Goal: Task Accomplishment & Management: Manage account settings

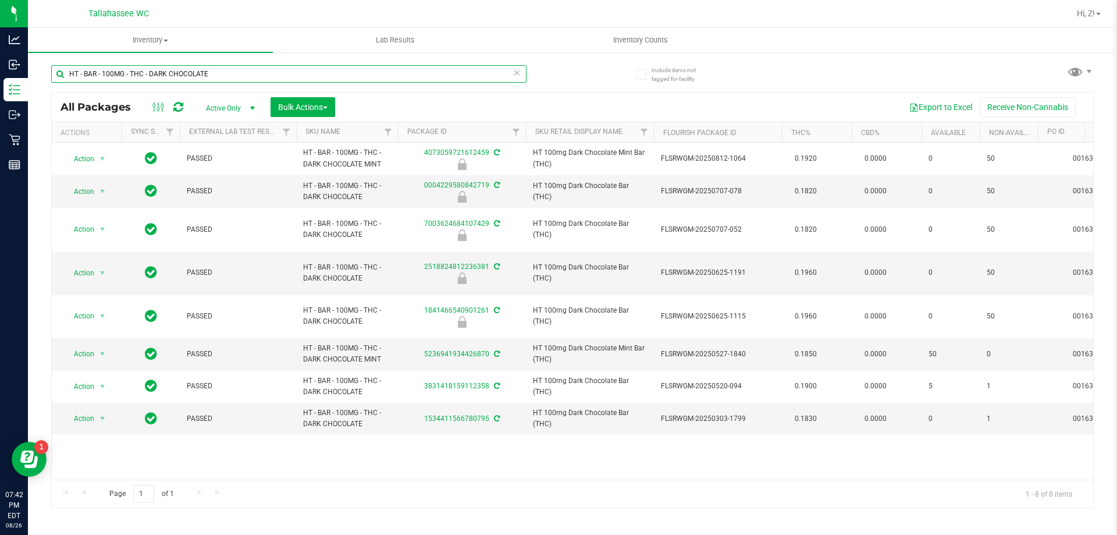
click at [271, 69] on input "HT - BAR - 100MG - THC - DARK CHOCOLATE" at bounding box center [288, 73] width 475 height 17
type input "5084394380633201"
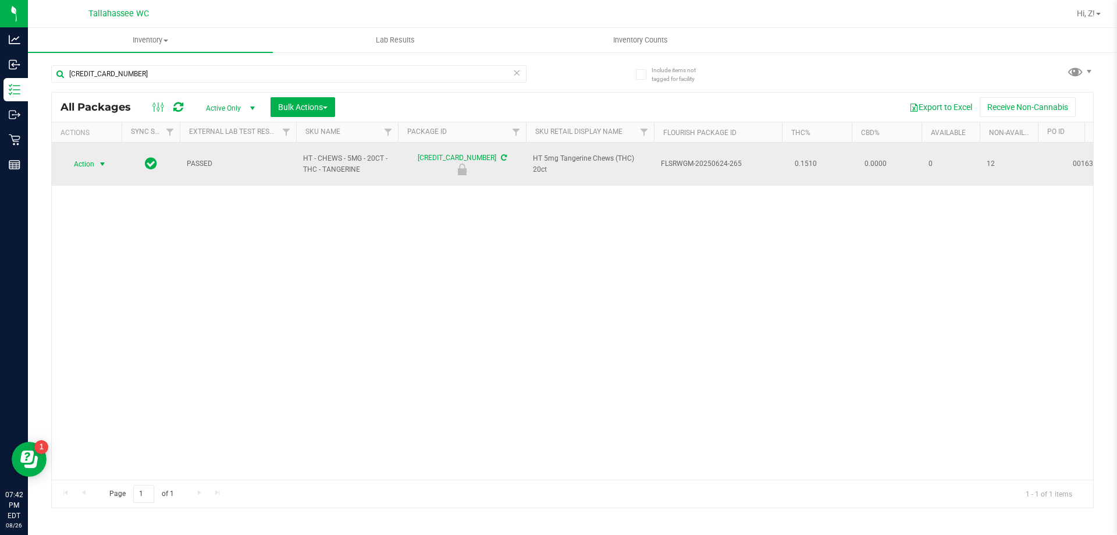
click at [97, 159] on span "select" at bounding box center [102, 164] width 15 height 16
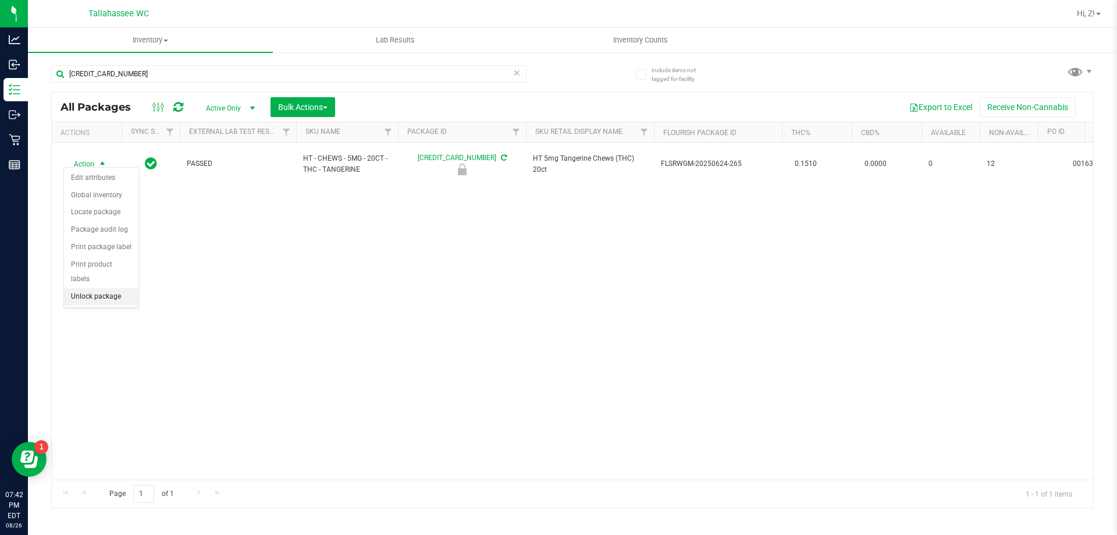
click at [116, 288] on li "Unlock package" at bounding box center [101, 296] width 74 height 17
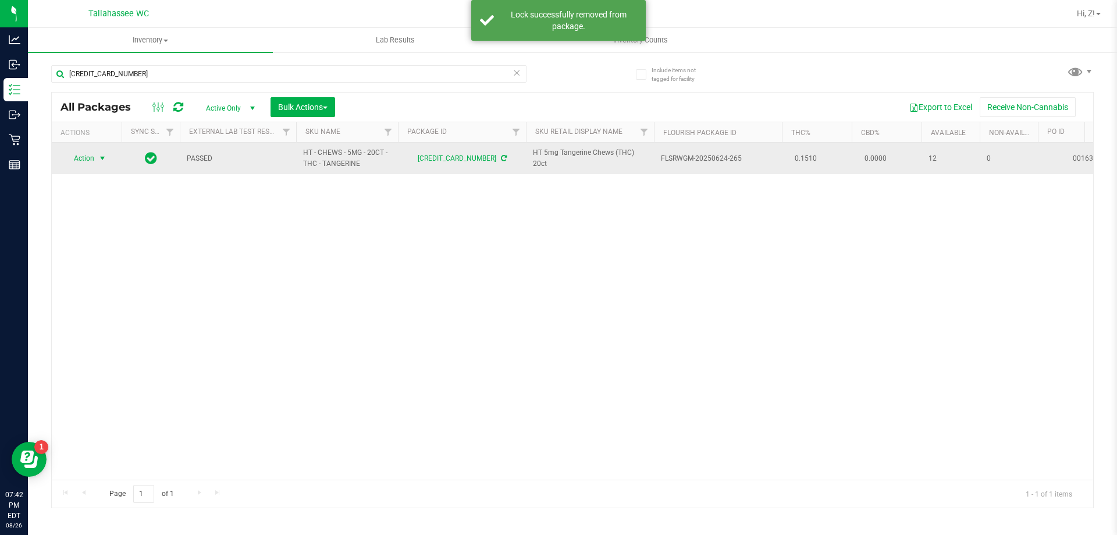
click at [92, 161] on span "Action" at bounding box center [78, 158] width 31 height 16
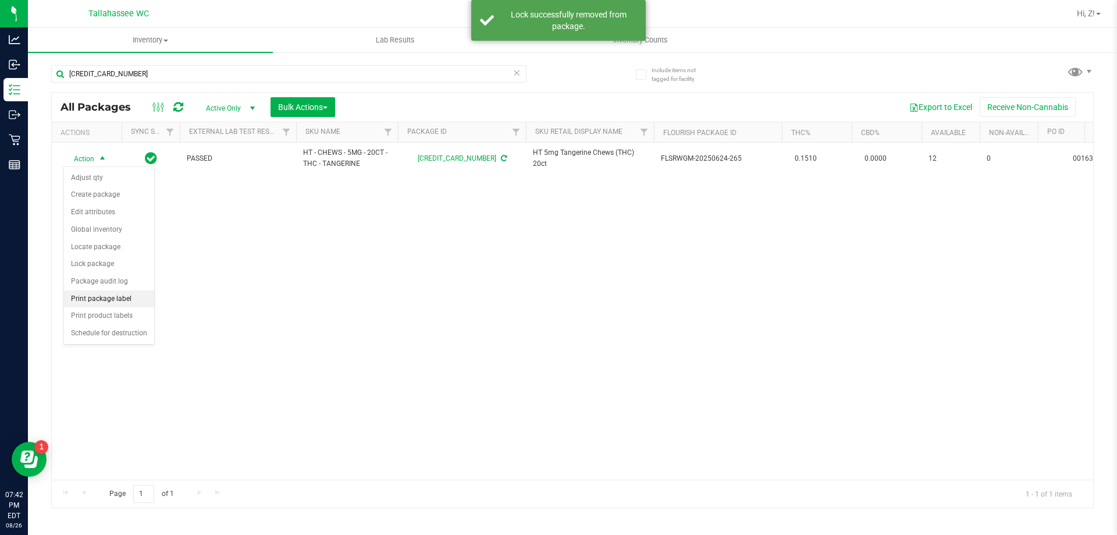
click at [96, 302] on li "Print package label" at bounding box center [109, 298] width 90 height 17
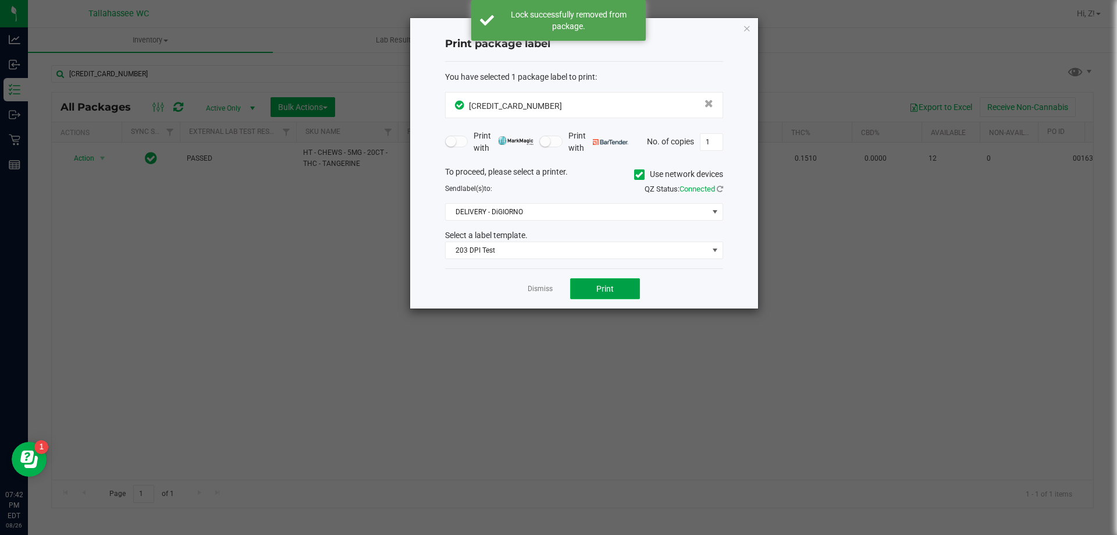
click at [606, 286] on span "Print" at bounding box center [604, 288] width 17 height 9
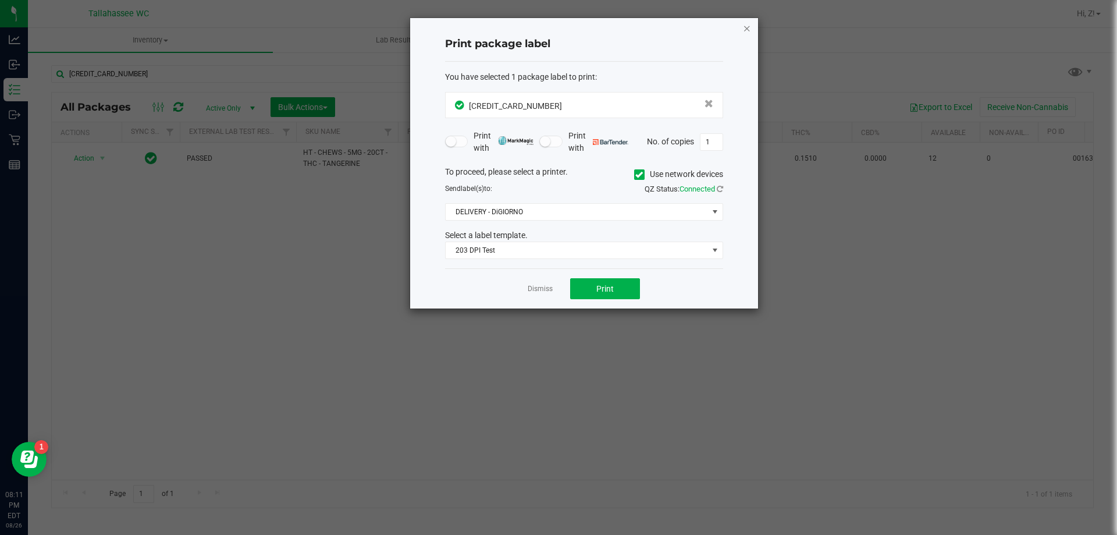
click at [748, 24] on icon "button" at bounding box center [747, 28] width 8 height 14
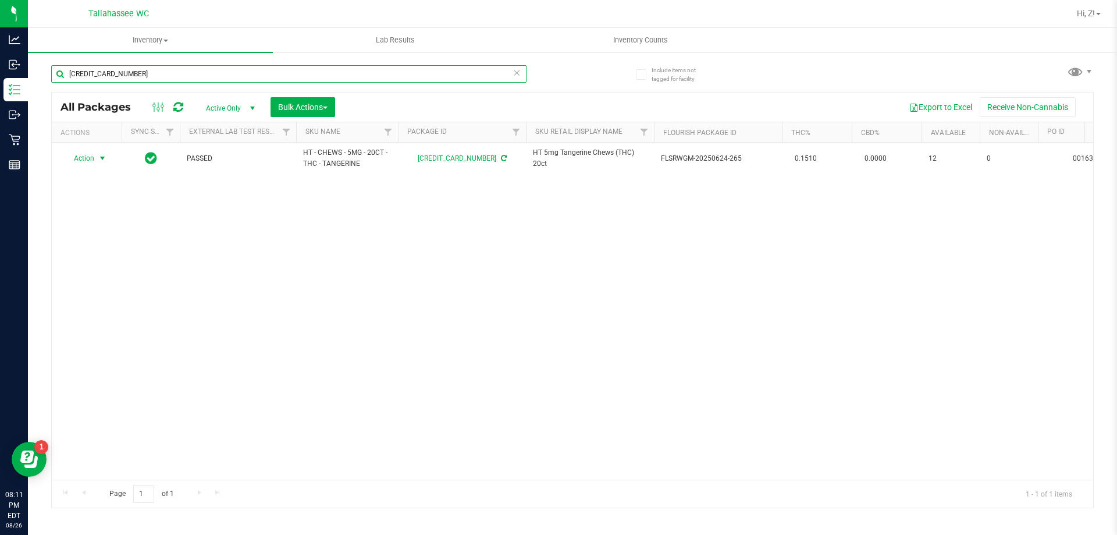
click at [250, 78] on input "5084394380633201" at bounding box center [288, 73] width 475 height 17
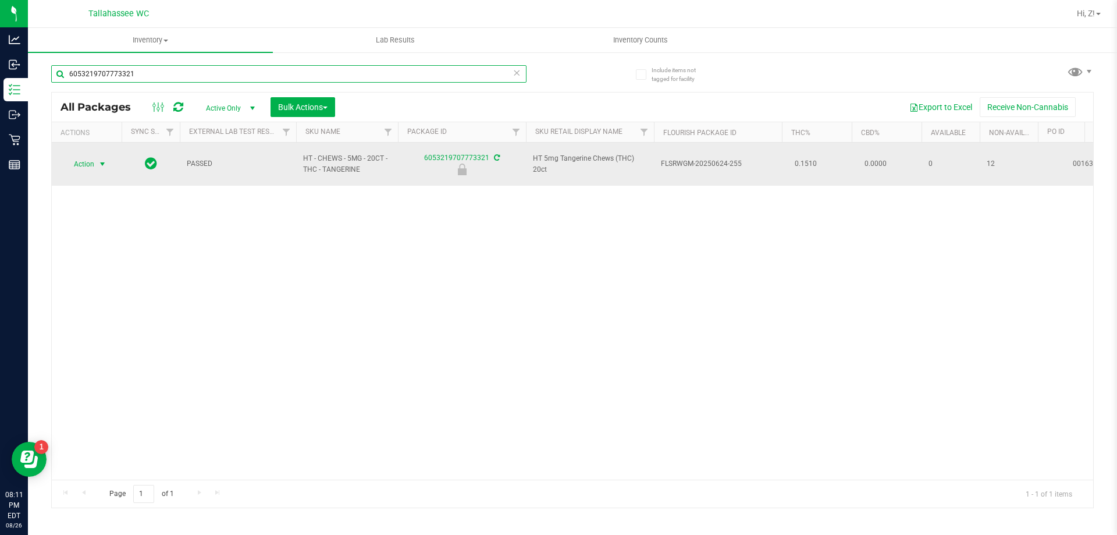
type input "6053219707773321"
click at [95, 156] on span "select" at bounding box center [102, 164] width 15 height 16
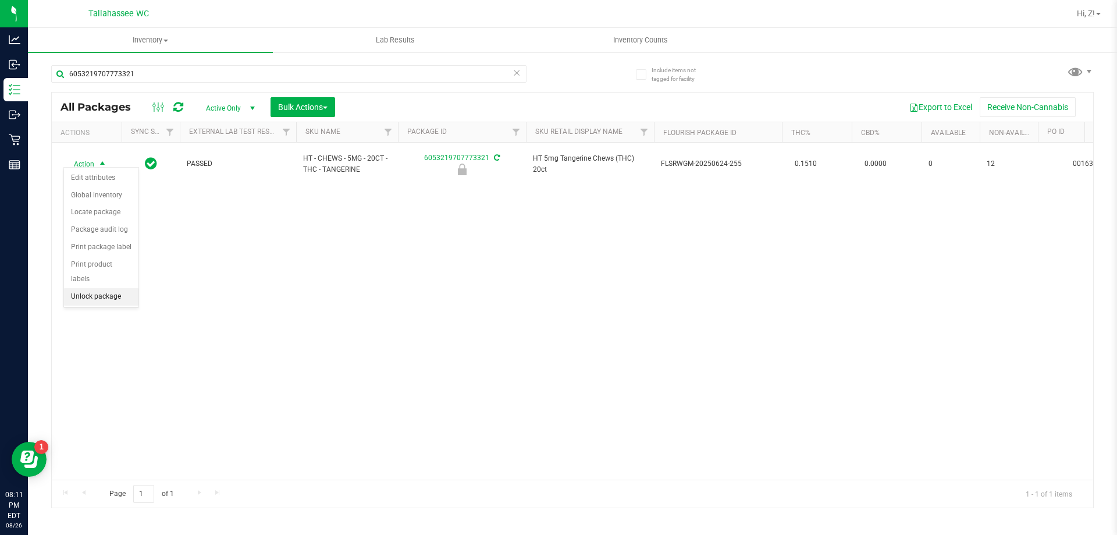
click at [102, 288] on li "Unlock package" at bounding box center [101, 296] width 74 height 17
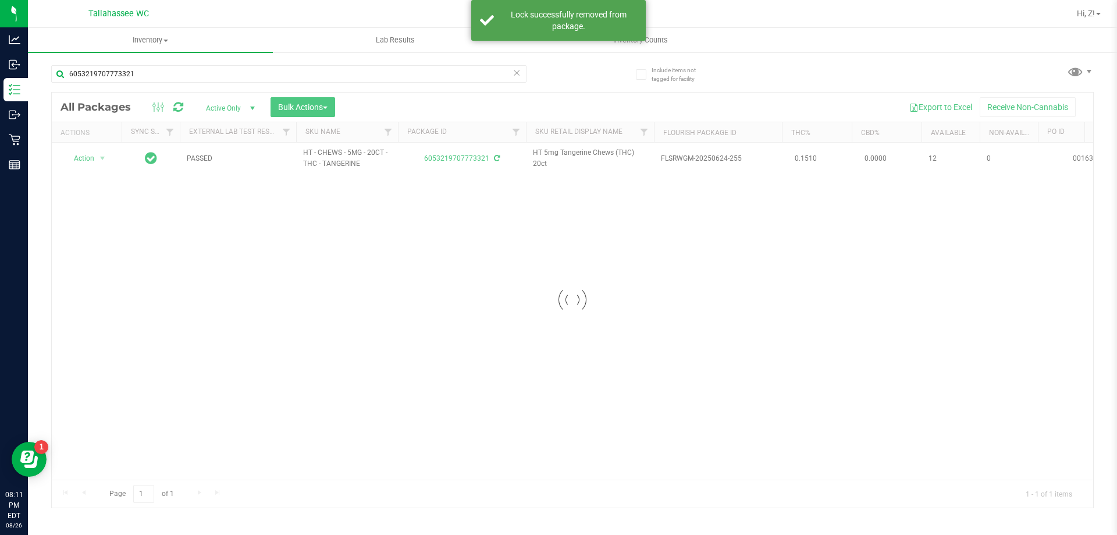
click at [94, 159] on div at bounding box center [572, 299] width 1041 height 415
click at [94, 159] on span "Action" at bounding box center [78, 158] width 31 height 16
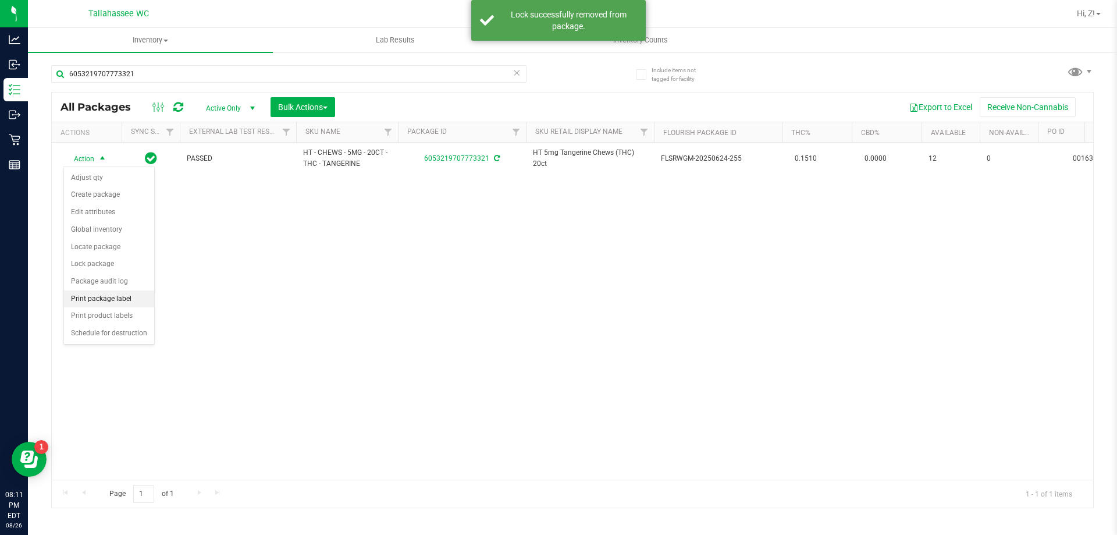
click at [111, 299] on li "Print package label" at bounding box center [109, 298] width 90 height 17
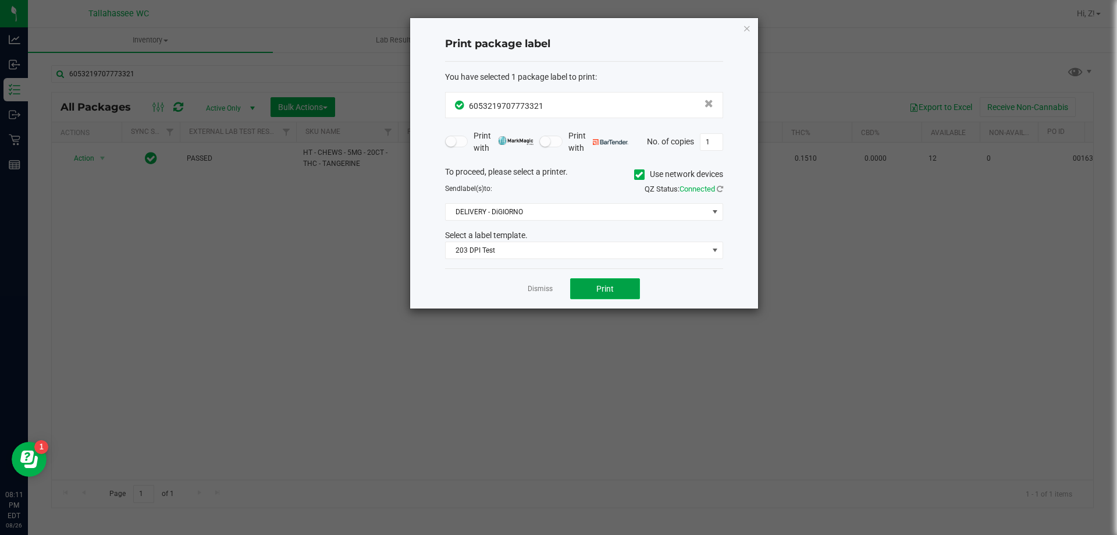
click at [607, 293] on span "Print" at bounding box center [604, 288] width 17 height 9
click at [744, 31] on icon "button" at bounding box center [747, 28] width 8 height 14
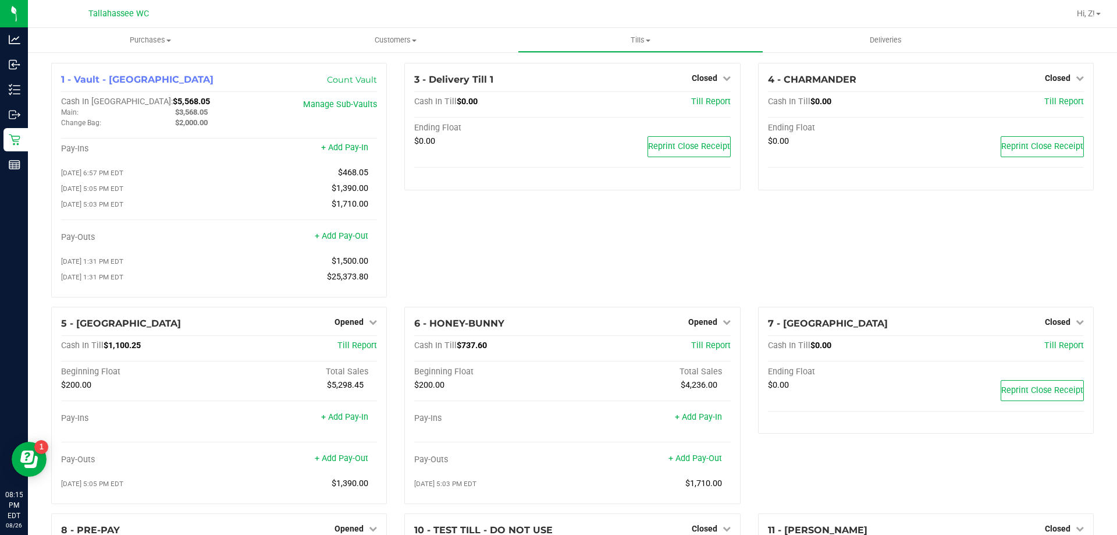
scroll to position [186, 0]
click at [464, 350] on span "$922.35" at bounding box center [472, 345] width 30 height 10
copy span "922.35"
click at [723, 322] on icon at bounding box center [727, 322] width 8 height 8
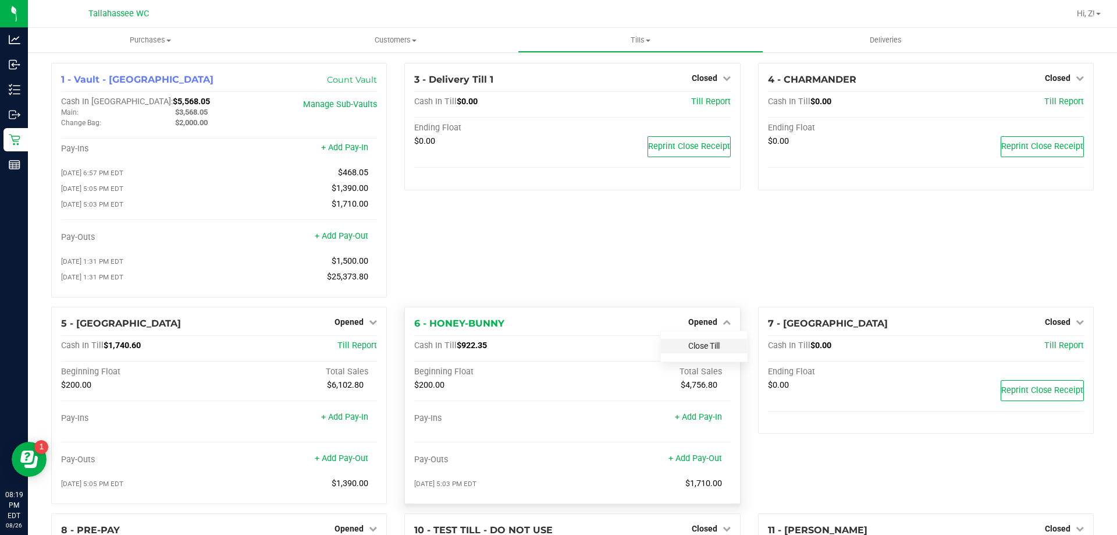
click at [703, 348] on link "Close Till" at bounding box center [703, 345] width 31 height 9
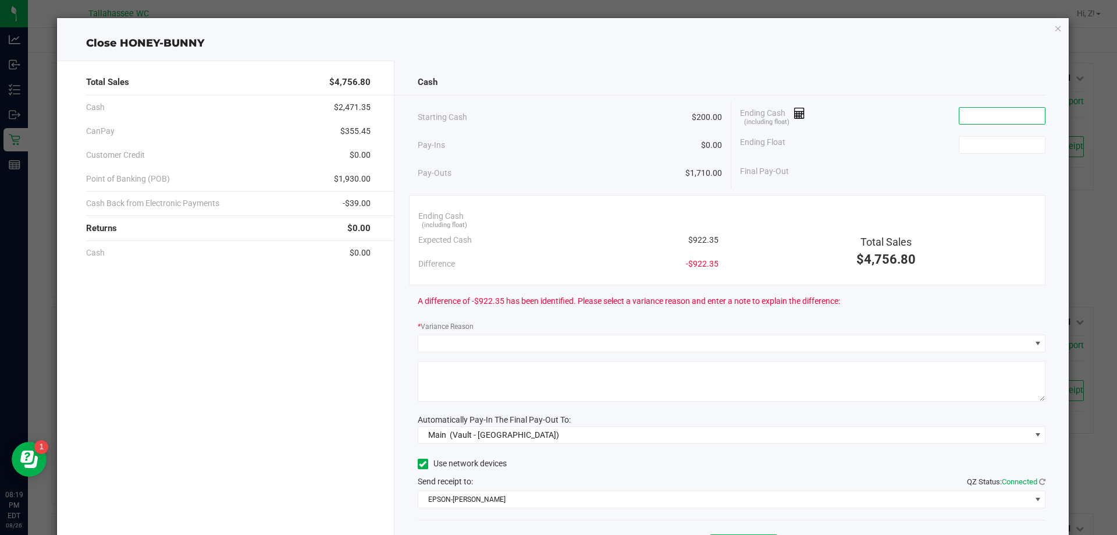
click at [970, 110] on input at bounding box center [1002, 116] width 86 height 16
paste input "922.84"
type input "$922.84"
click at [1000, 150] on input at bounding box center [1002, 145] width 86 height 16
type input "$200.00"
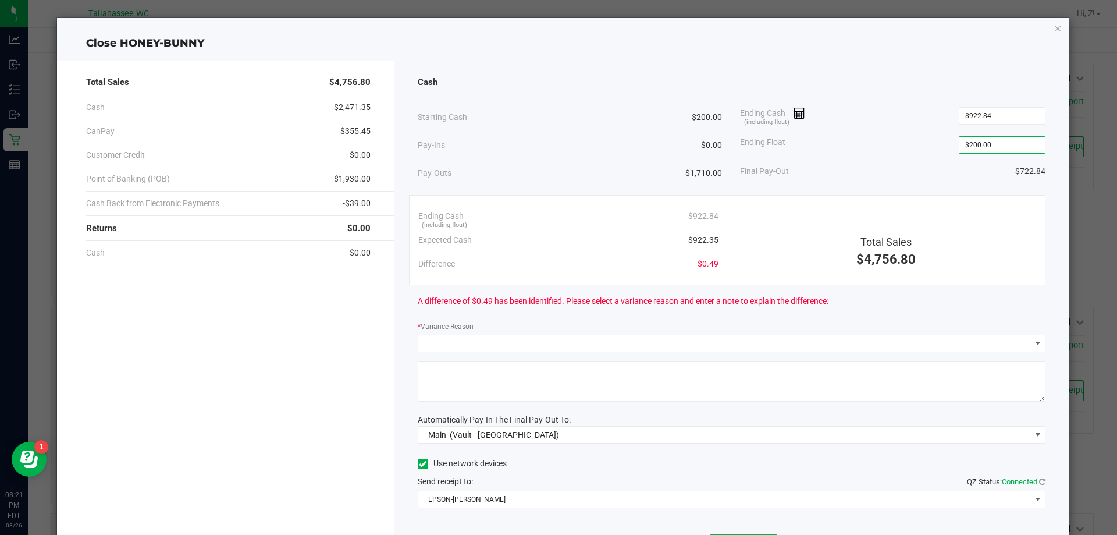
click at [551, 333] on div "* Variance Reason" at bounding box center [732, 327] width 628 height 15
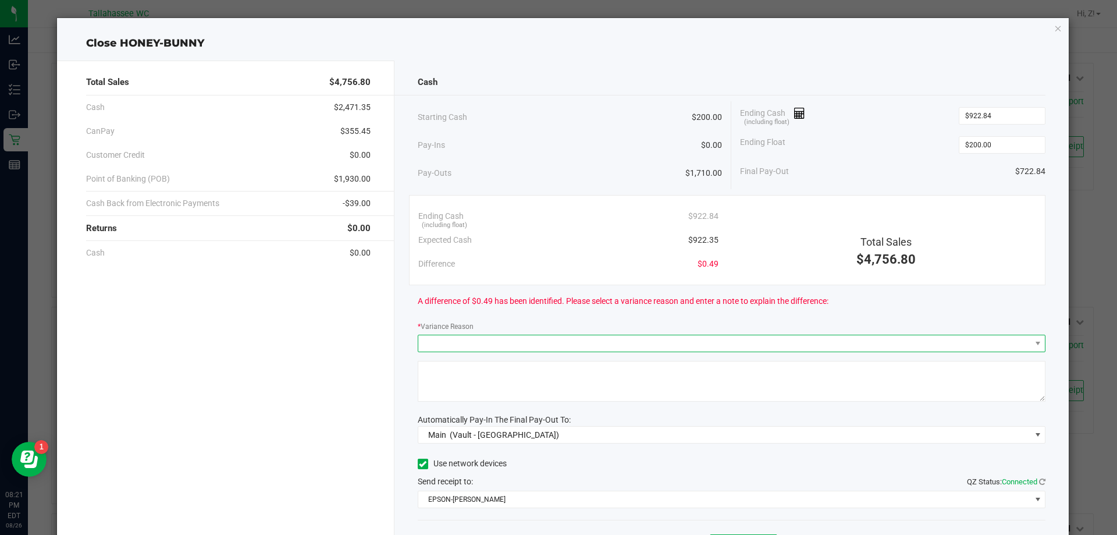
click at [558, 336] on span at bounding box center [724, 343] width 613 height 16
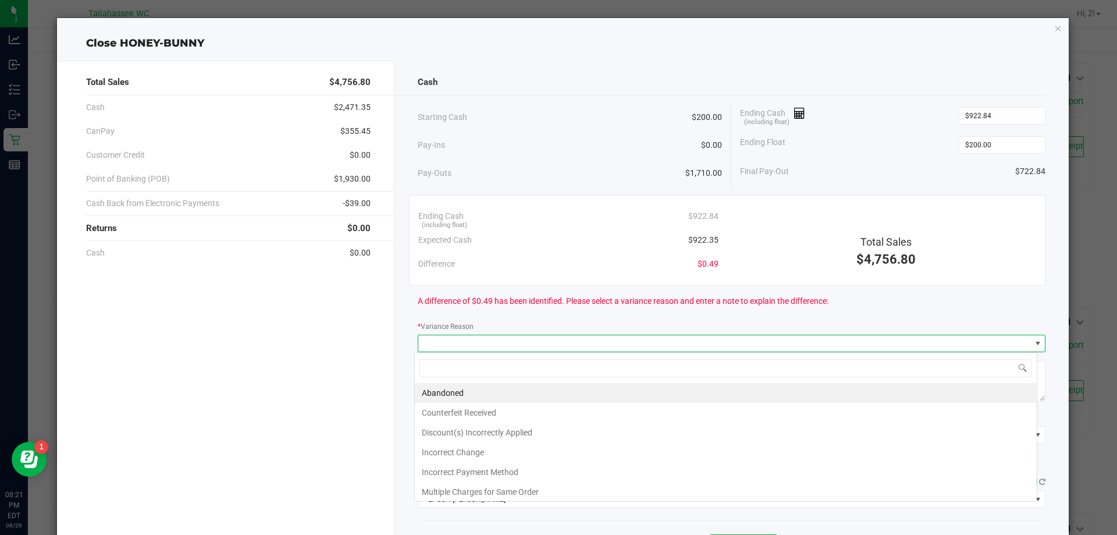
scroll to position [17, 622]
click at [497, 449] on li "Incorrect Change" at bounding box center [726, 452] width 622 height 20
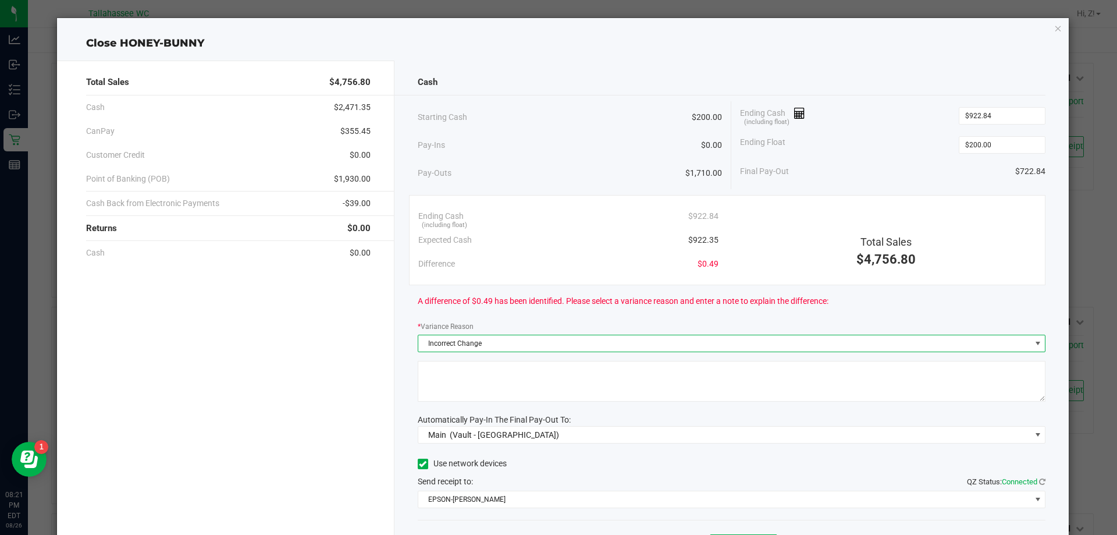
click at [493, 378] on textarea at bounding box center [732, 381] width 628 height 41
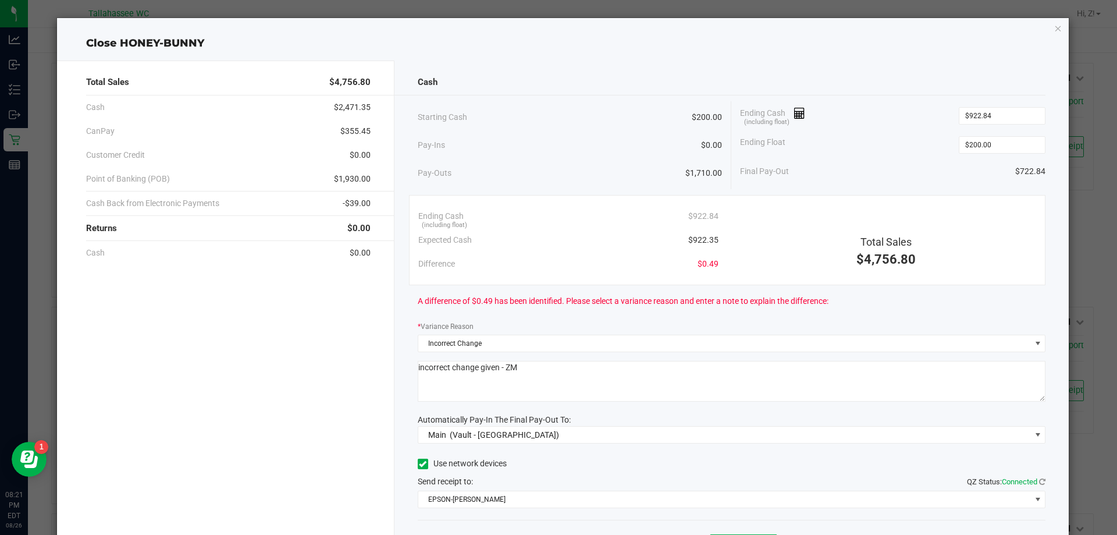
type textarea "incorrect change given - ZM"
click at [351, 180] on span "$1,930.00" at bounding box center [352, 179] width 37 height 12
copy span "1,930.00"
click at [351, 206] on span "-$39.00" at bounding box center [357, 203] width 28 height 12
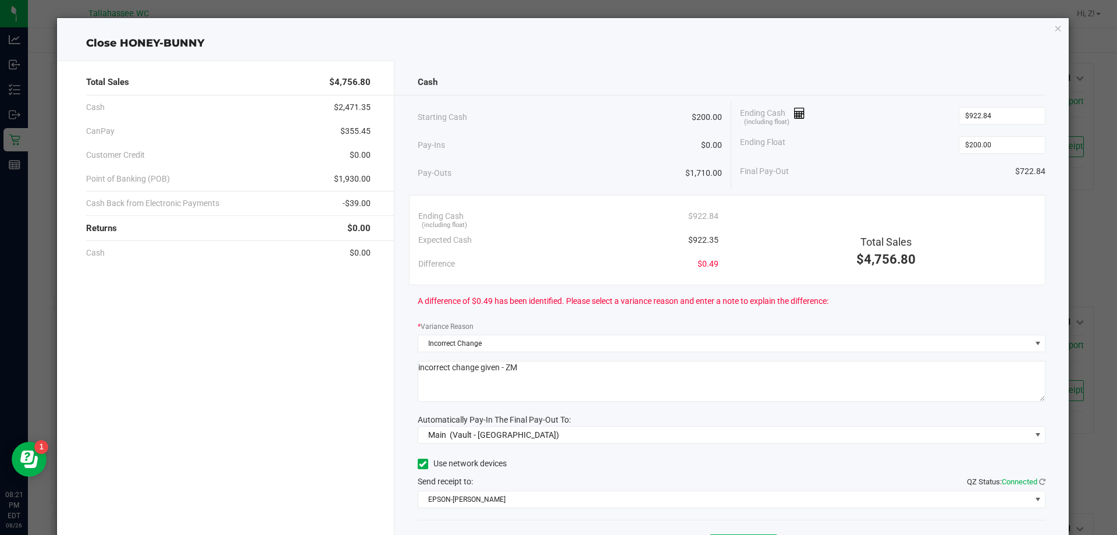
click at [351, 206] on span "-$39.00" at bounding box center [357, 203] width 28 height 12
copy span "39.00"
click at [351, 133] on span "$355.45" at bounding box center [355, 131] width 30 height 12
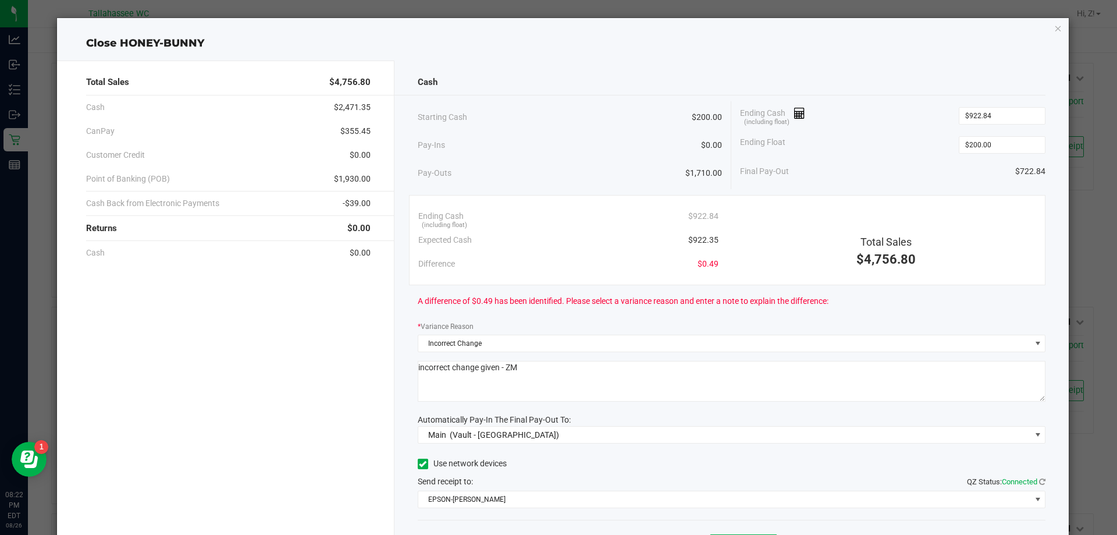
copy span "355.45"
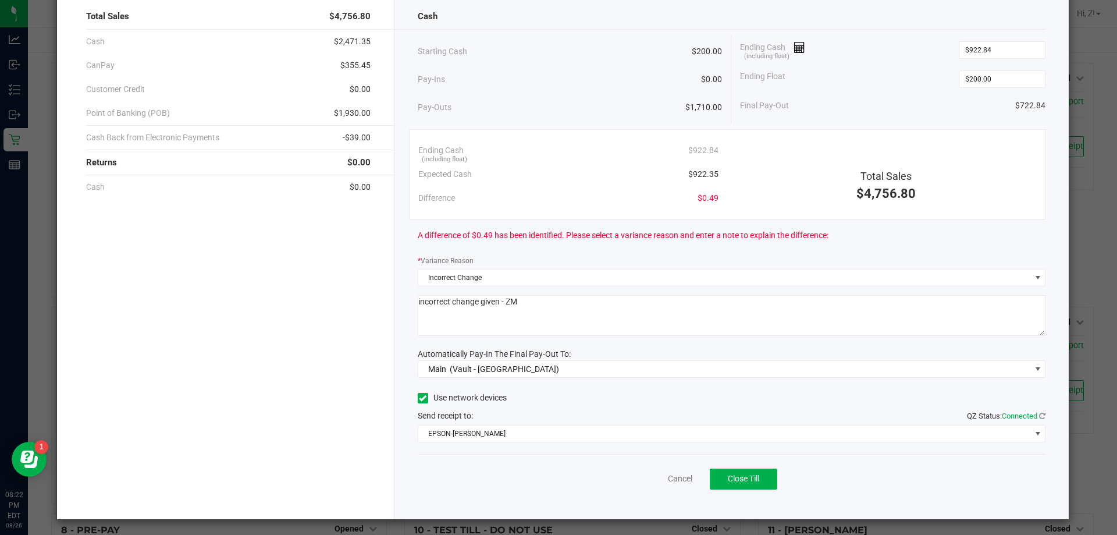
scroll to position [68, 0]
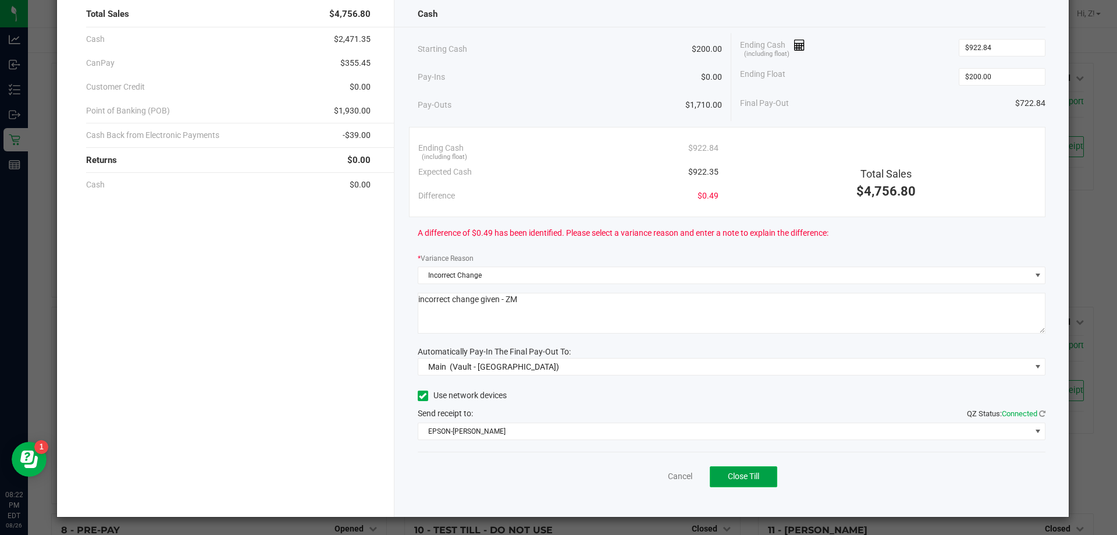
click at [753, 474] on span "Close Till" at bounding box center [743, 475] width 31 height 9
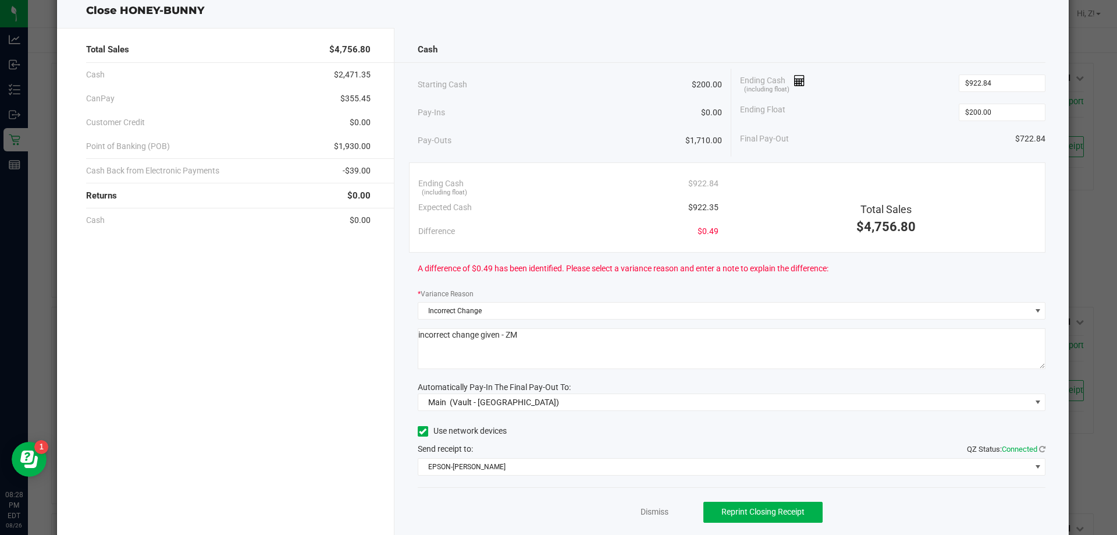
scroll to position [0, 0]
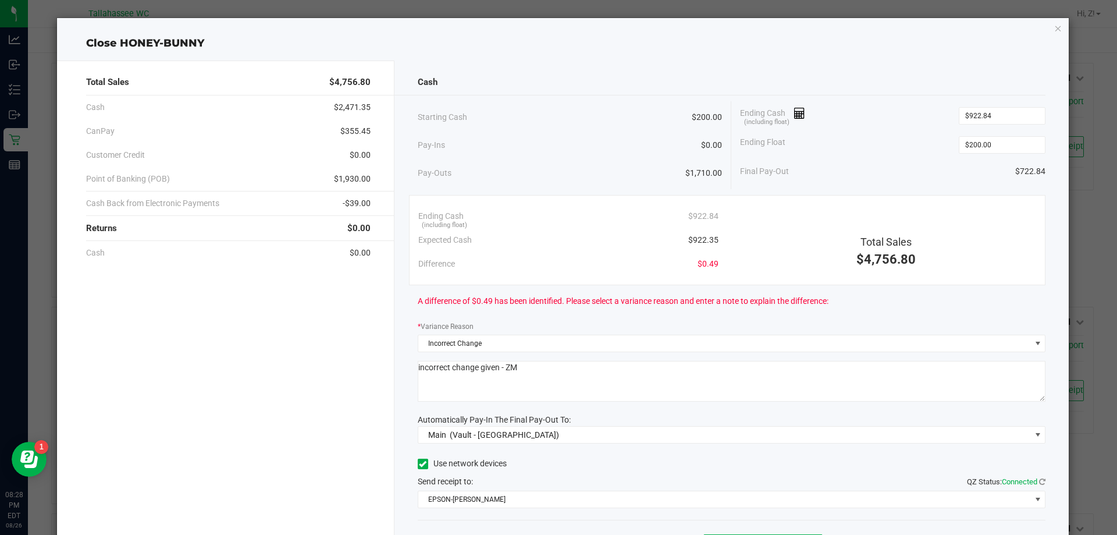
click at [1054, 31] on div "Close HONEY-BUNNY Total Sales $4,756.80 Cash $2,471.35 CanPay $355.45 Customer …" at bounding box center [563, 301] width 1012 height 567
click at [1054, 31] on icon "button" at bounding box center [1058, 28] width 8 height 14
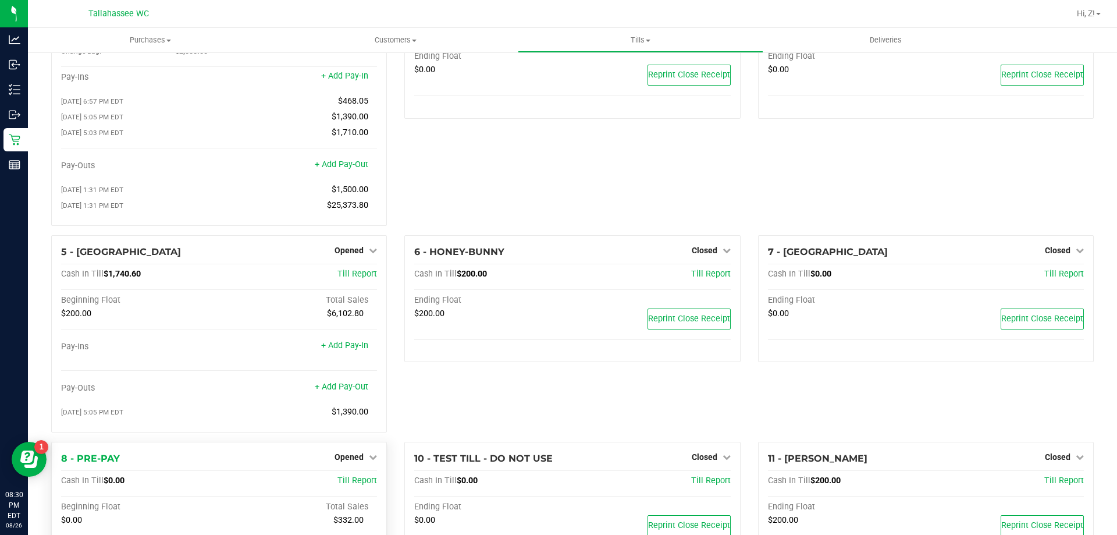
scroll to position [186, 0]
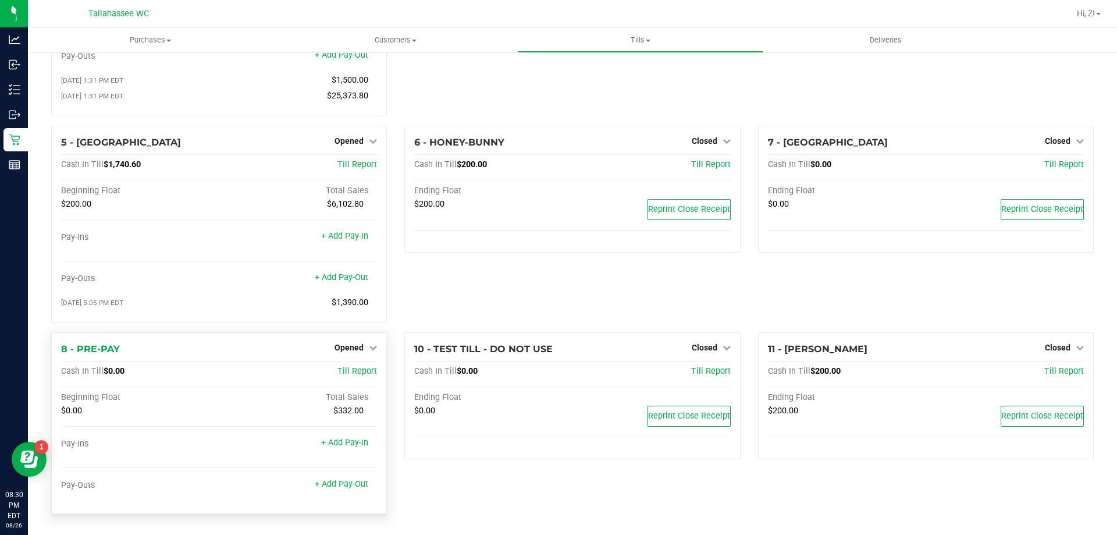
click at [348, 411] on span "$332.00" at bounding box center [348, 410] width 30 height 10
copy span "332.00"
click at [355, 346] on span "Opened" at bounding box center [349, 347] width 29 height 9
click at [340, 367] on link "Close Till" at bounding box center [350, 371] width 31 height 9
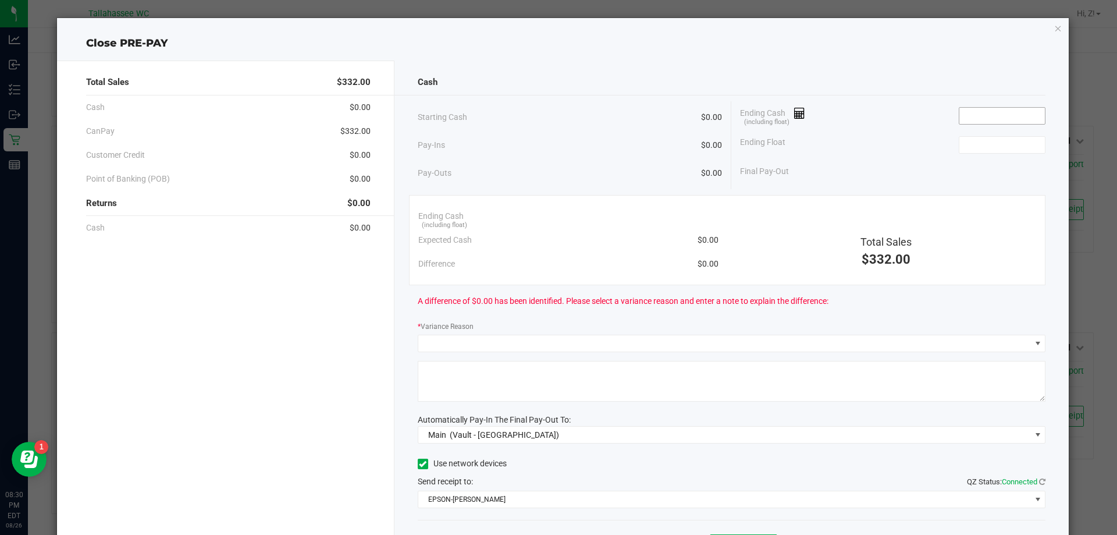
click at [1007, 118] on input at bounding box center [1002, 116] width 86 height 16
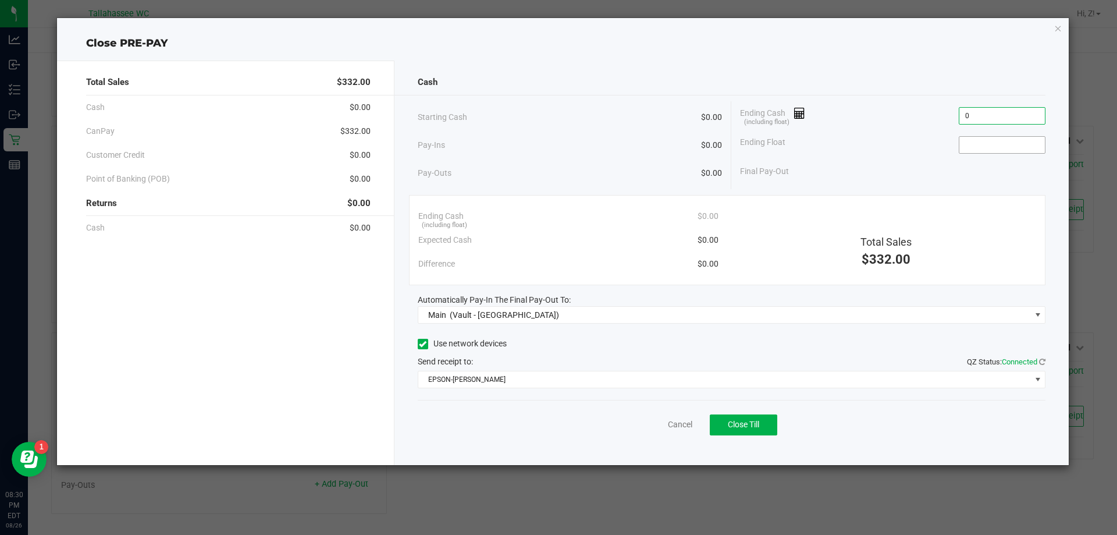
type input "$0.00"
click at [1030, 149] on input at bounding box center [1002, 145] width 86 height 16
type input "$0.00"
click at [758, 421] on span "Close Till" at bounding box center [743, 423] width 31 height 9
click at [1058, 27] on icon "button" at bounding box center [1058, 28] width 8 height 14
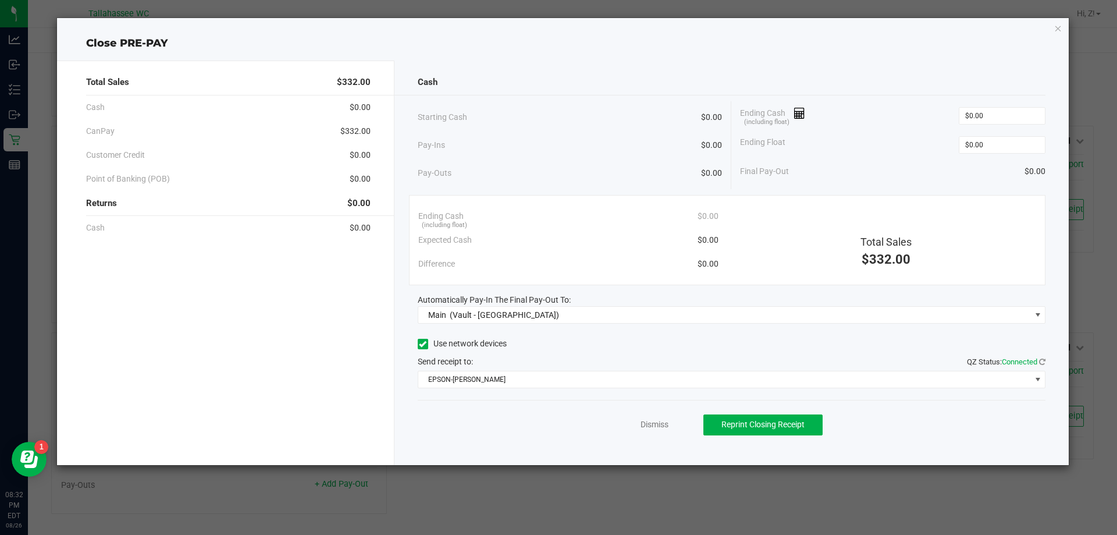
scroll to position [131, 0]
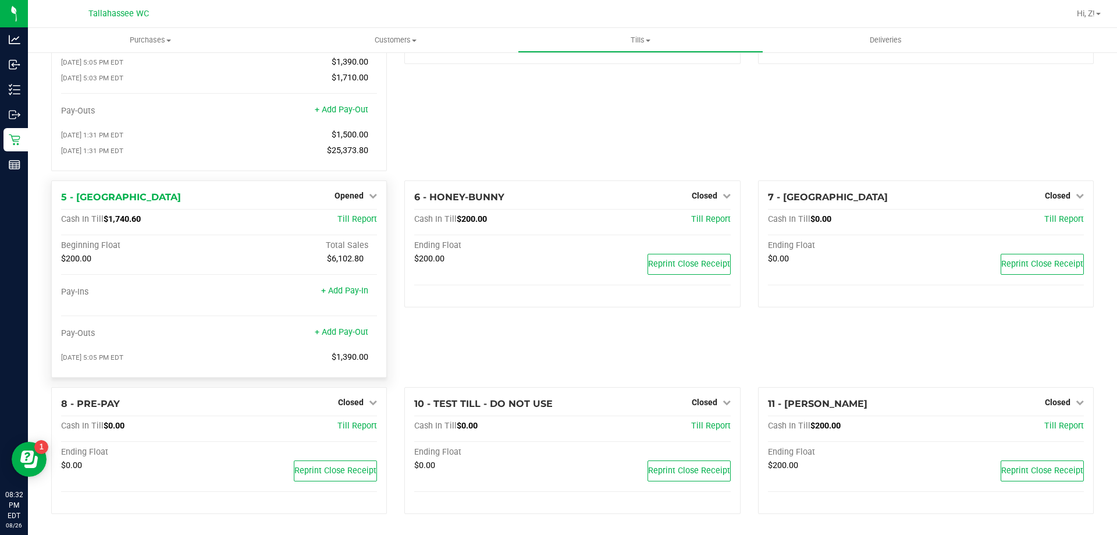
click at [118, 219] on span "$1,740.60" at bounding box center [122, 219] width 37 height 10
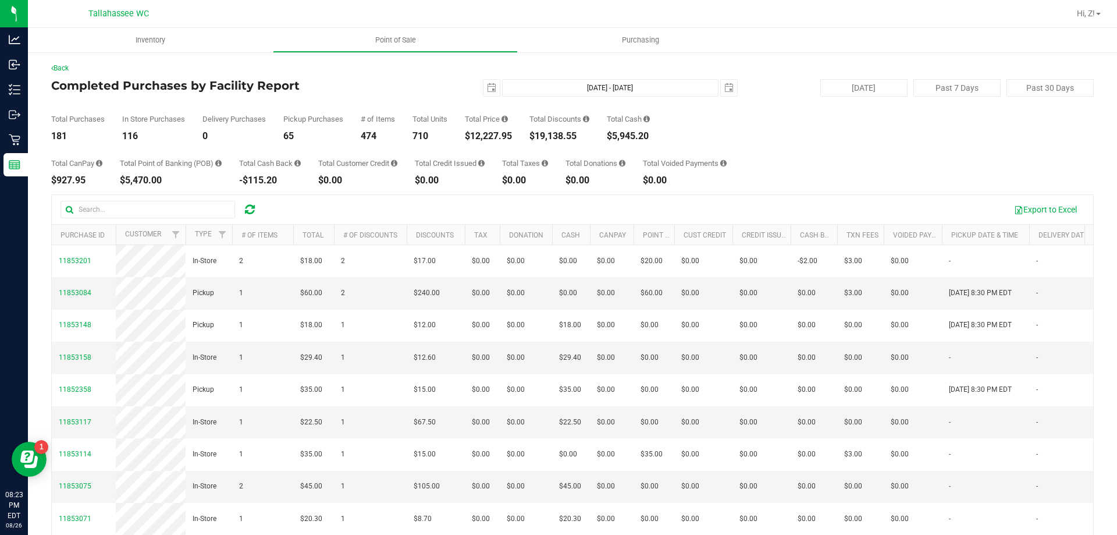
click at [493, 137] on div "$12,227.95" at bounding box center [488, 135] width 47 height 9
copy div "12,227.95"
click at [488, 88] on span "select" at bounding box center [491, 87] width 9 height 9
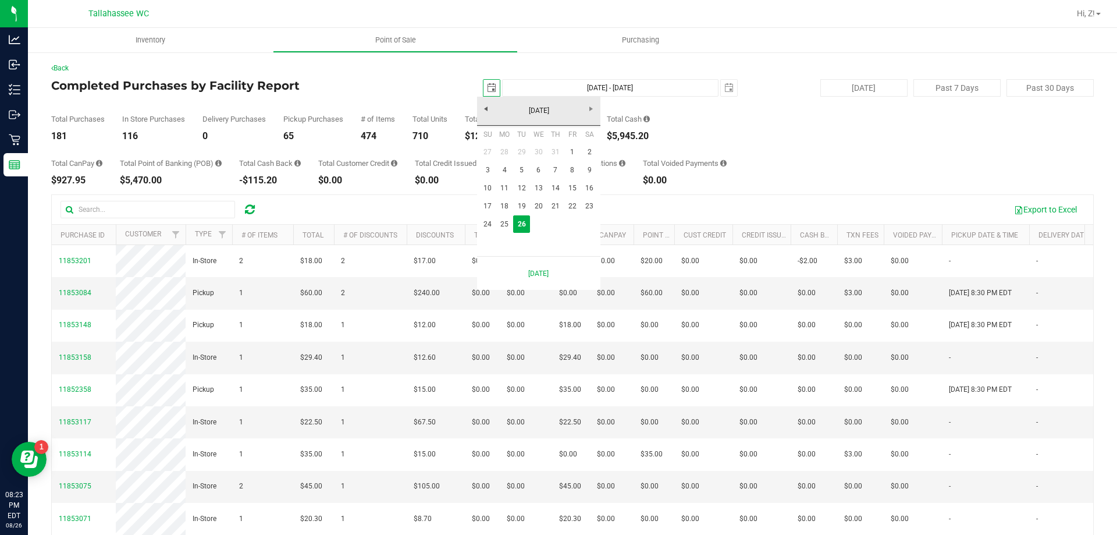
scroll to position [0, 29]
click at [491, 219] on link "24" at bounding box center [487, 224] width 17 height 18
type input "2025-08-24"
type input "Aug 24, 2025 - Aug 26, 2025"
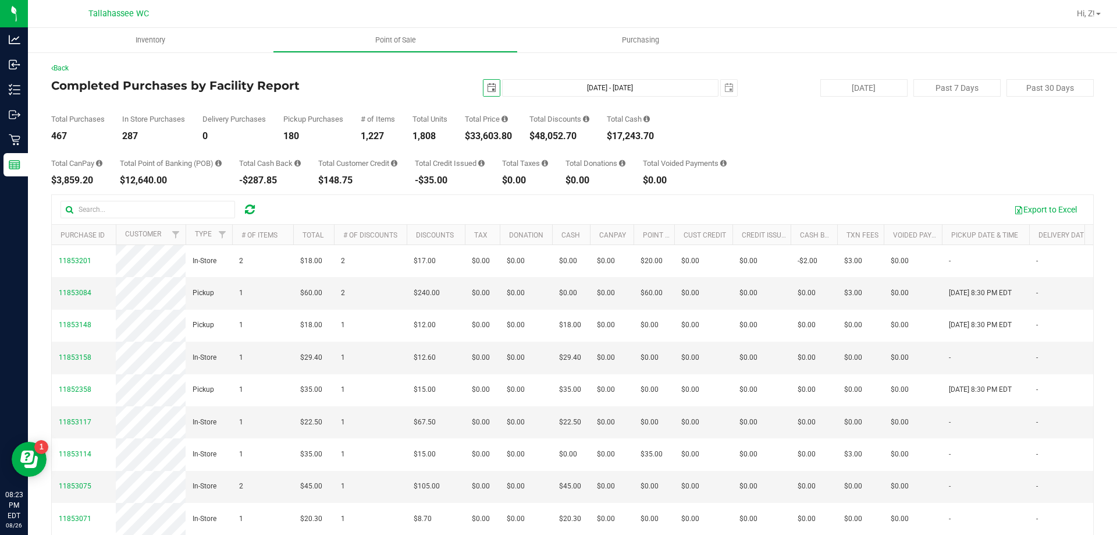
click at [492, 136] on div "$33,603.80" at bounding box center [488, 135] width 47 height 9
copy div "33,603.80"
click at [483, 90] on span "2025-08-24" at bounding box center [491, 87] width 17 height 17
click at [487, 84] on span "select" at bounding box center [491, 87] width 9 height 9
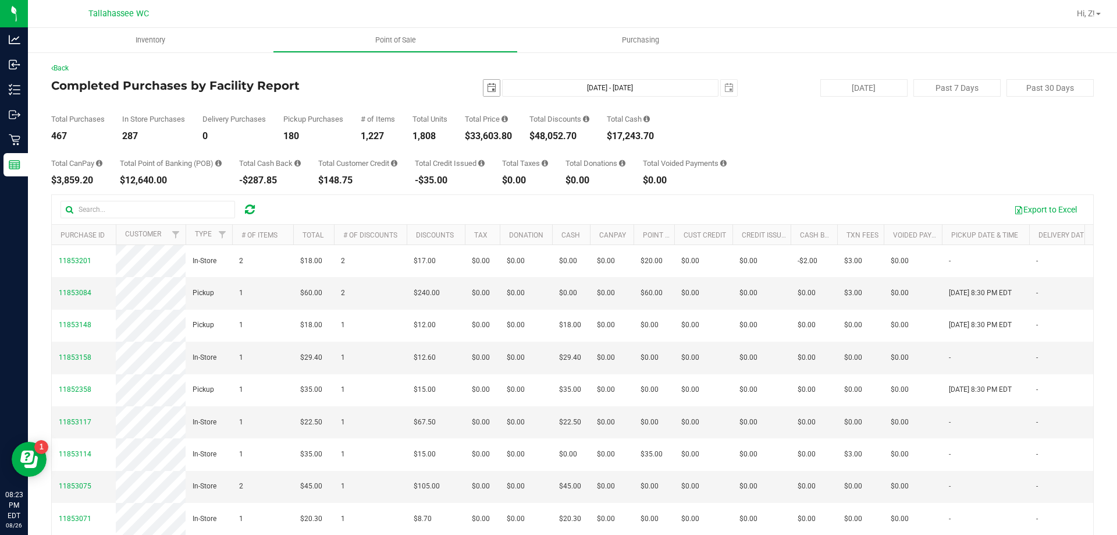
scroll to position [0, 29]
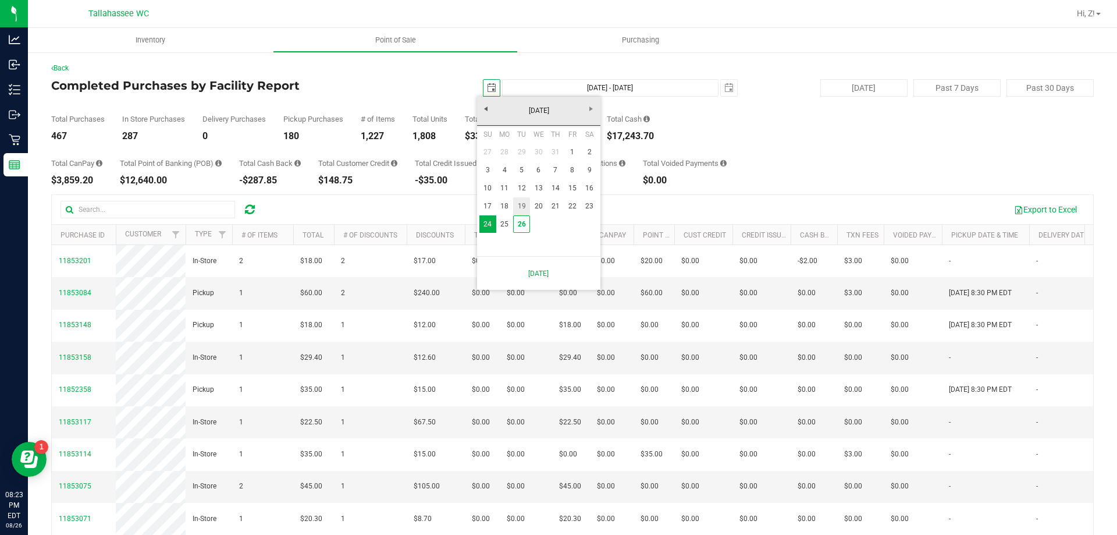
click at [520, 203] on link "19" at bounding box center [521, 206] width 17 height 18
type input "2025-08-19"
type input "Aug 19, 2025 - Aug 26, 2025"
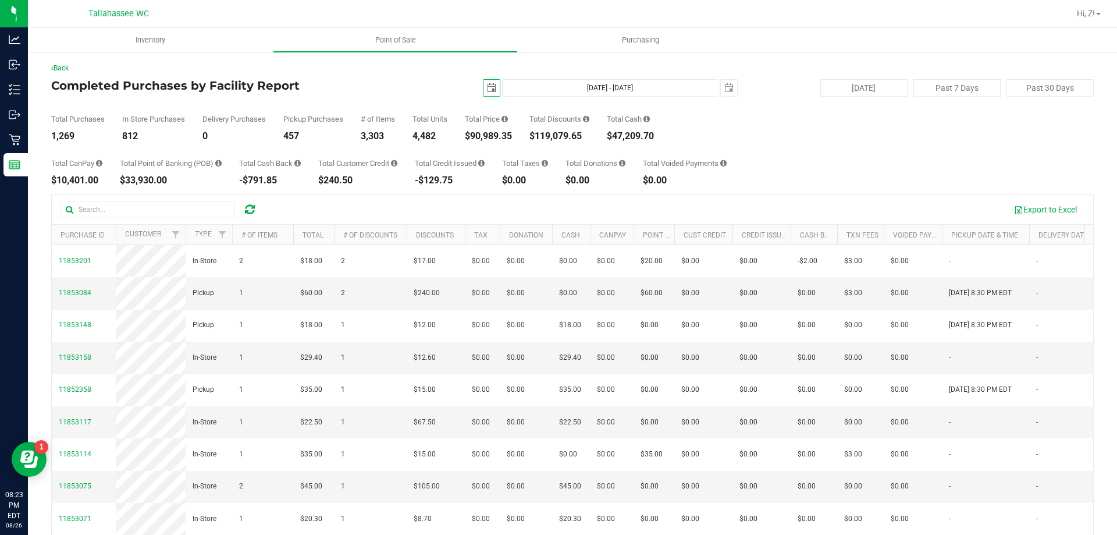
click at [490, 88] on span "select" at bounding box center [491, 87] width 9 height 9
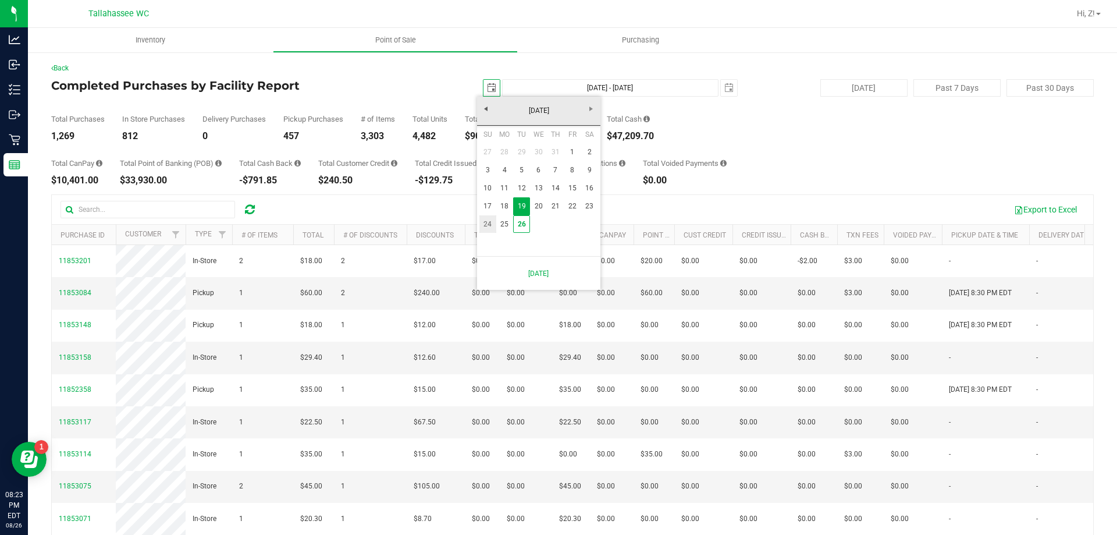
click at [495, 220] on link "24" at bounding box center [487, 224] width 17 height 18
type input "2025-08-24"
type input "Aug 24, 2025 - Aug 26, 2025"
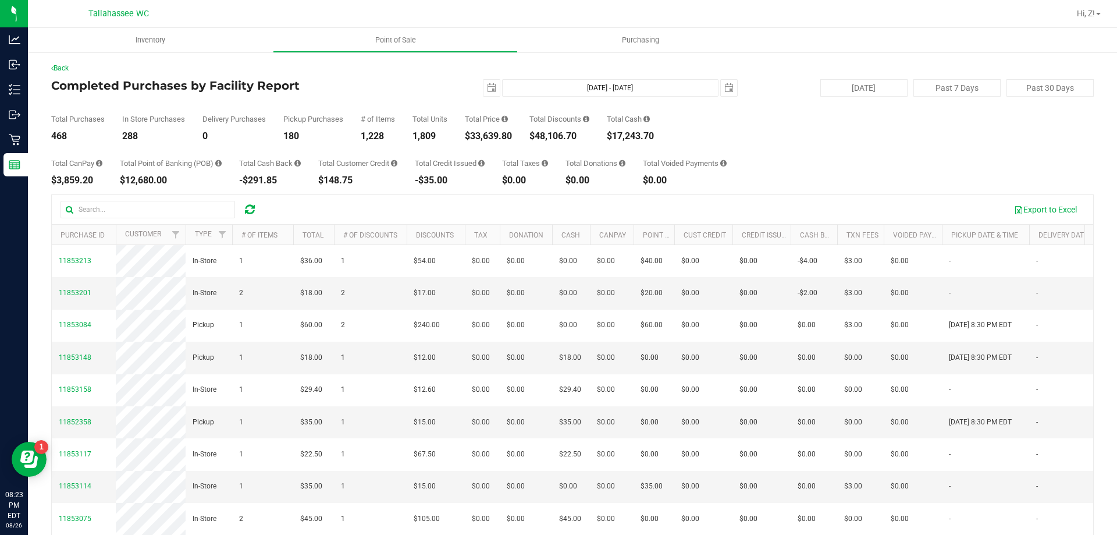
click at [492, 134] on div "$33,639.80" at bounding box center [488, 135] width 47 height 9
copy div "33,639.80"
click at [489, 88] on span "select" at bounding box center [491, 87] width 9 height 9
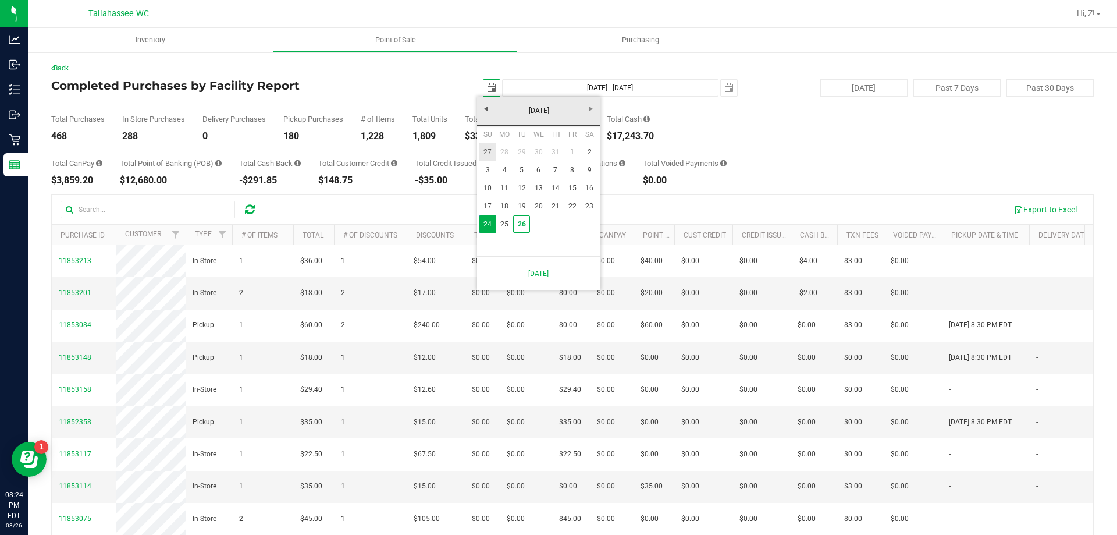
click at [485, 149] on link "27" at bounding box center [487, 152] width 17 height 18
type input "2025-07-27"
type input "Jul 27, 2025 - Aug 26, 2025"
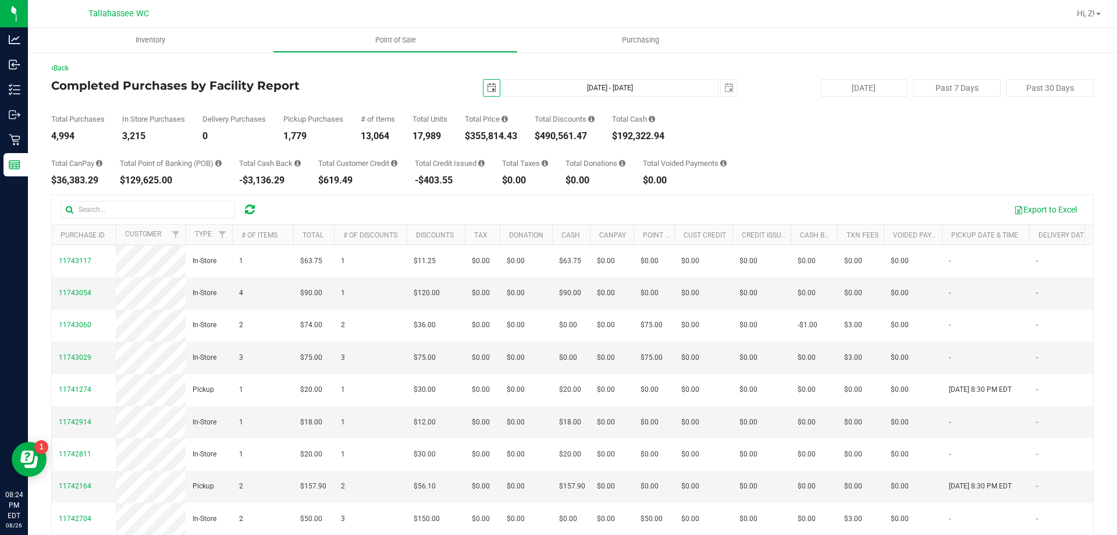
click at [488, 137] on div "$355,814.43" at bounding box center [491, 135] width 52 height 9
copy div "355,814.43"
click at [490, 87] on span "select" at bounding box center [491, 87] width 9 height 9
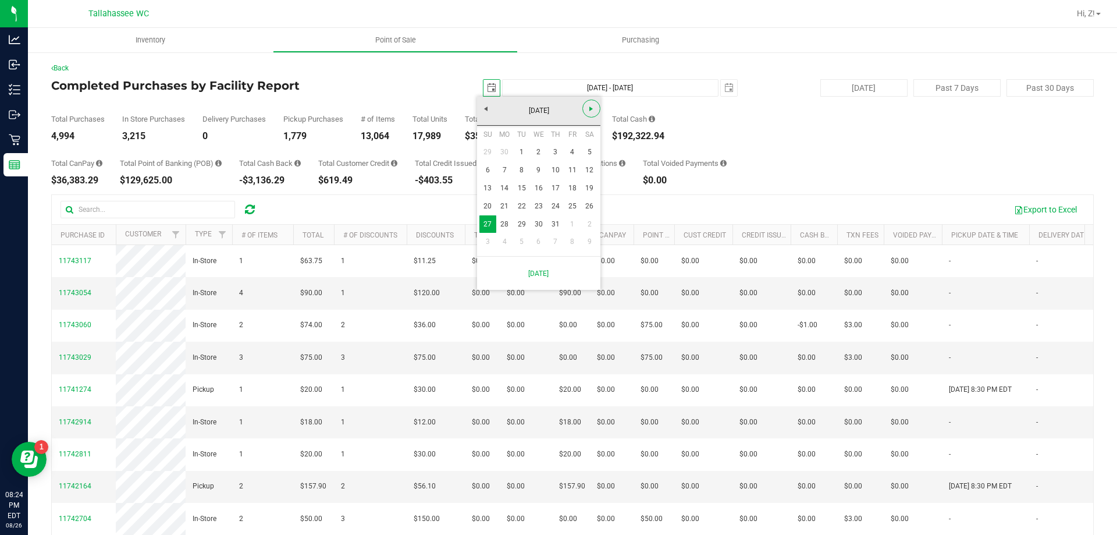
click at [589, 105] on span "Next" at bounding box center [590, 108] width 9 height 9
drag, startPoint x: 517, startPoint y: 227, endPoint x: 530, endPoint y: 194, distance: 36.1
click at [517, 228] on link "26" at bounding box center [521, 224] width 17 height 18
type input "2025-08-26"
type input "Aug 26, 2025 - Aug 26, 2025"
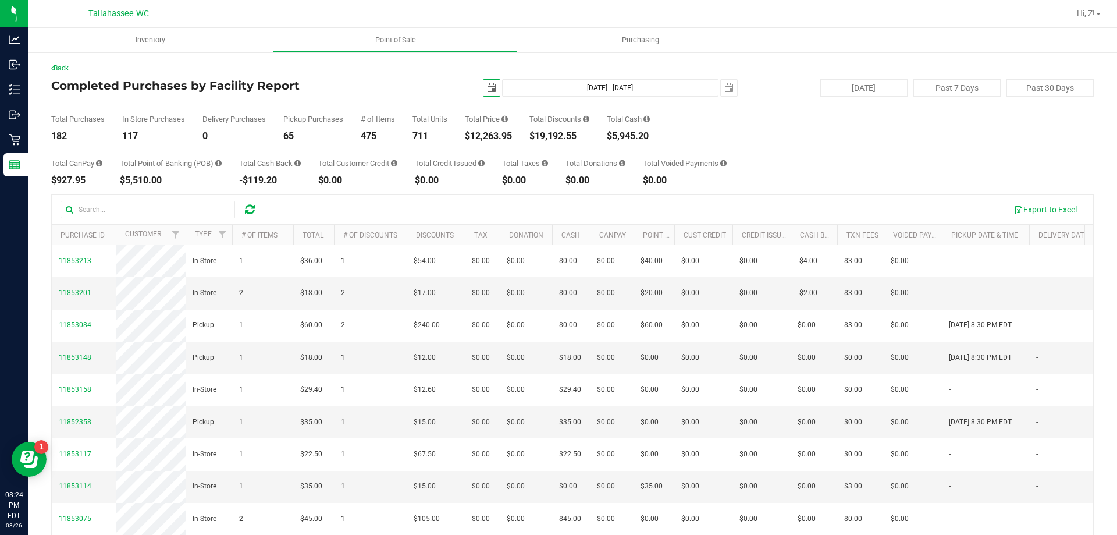
click at [564, 133] on div "$19,192.55" at bounding box center [559, 135] width 60 height 9
copy div "19,192.55"
click at [59, 136] on div "182" at bounding box center [78, 135] width 54 height 9
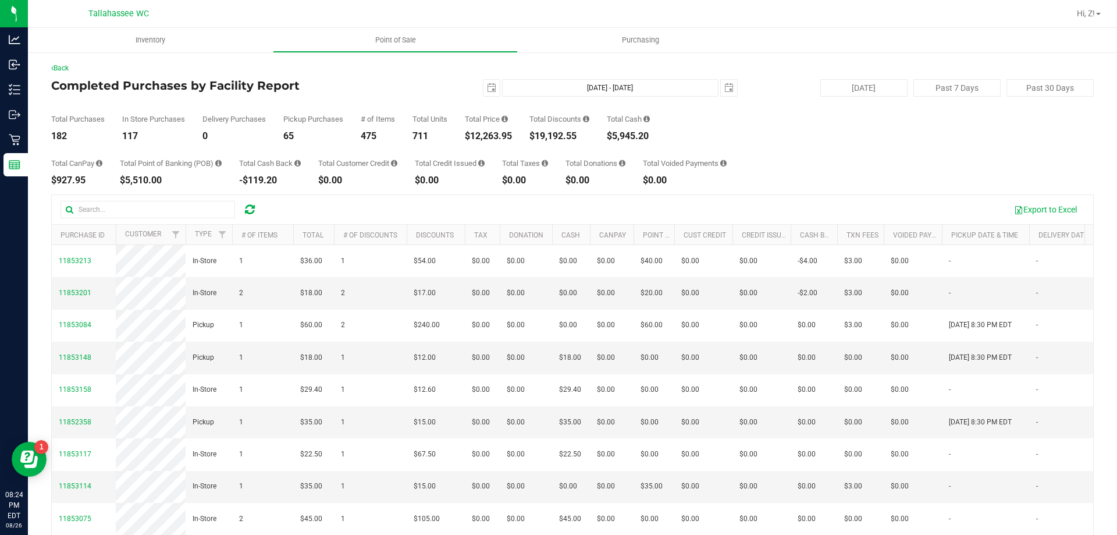
copy div "182"
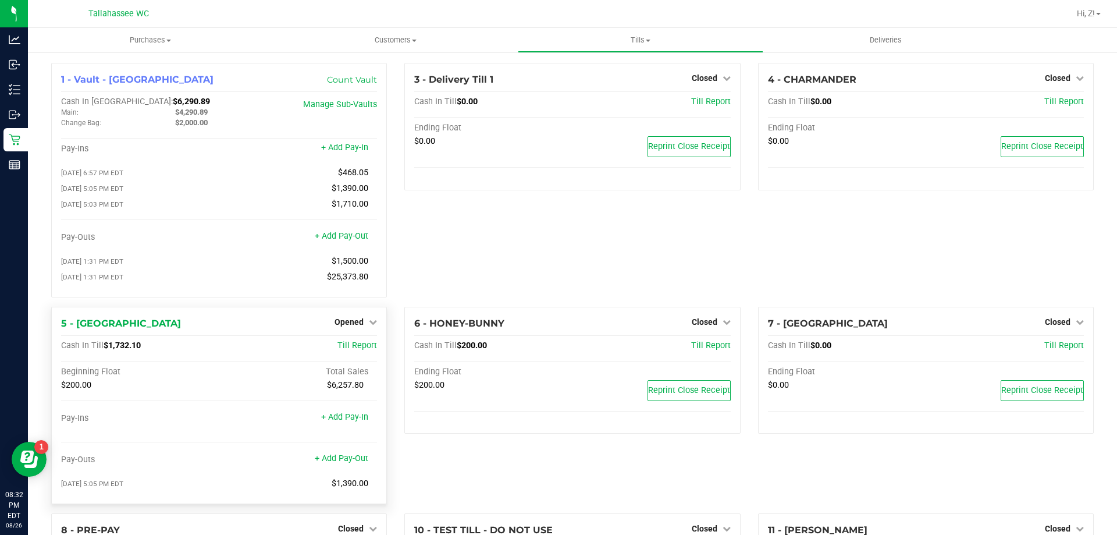
click at [125, 346] on span "$1,732.10" at bounding box center [122, 345] width 37 height 10
copy span "1,732.10"
click at [358, 323] on span "Opened" at bounding box center [349, 321] width 29 height 9
click at [359, 345] on link "Close Till" at bounding box center [350, 345] width 31 height 9
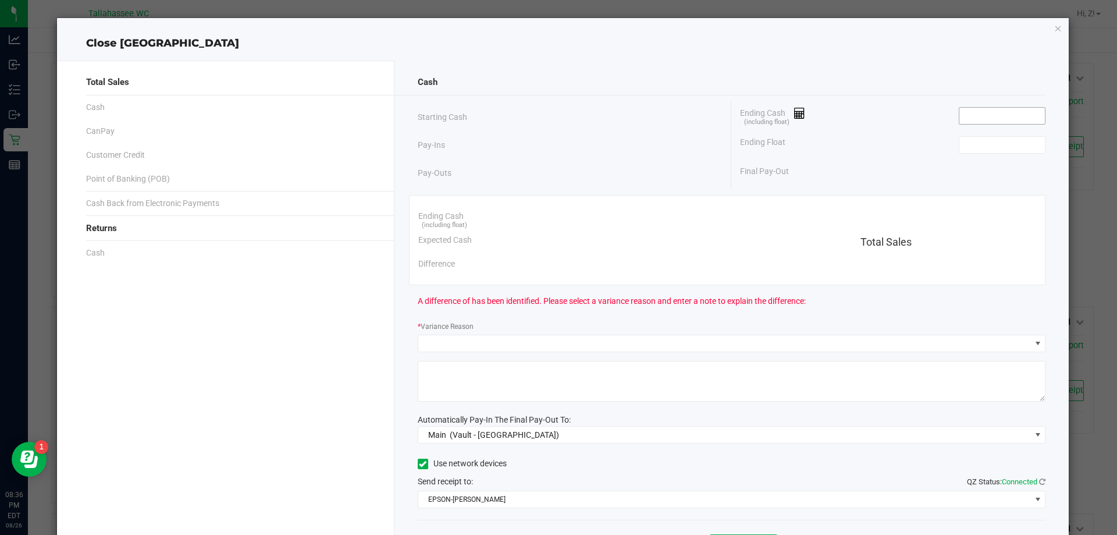
click at [959, 117] on input at bounding box center [1002, 116] width 86 height 16
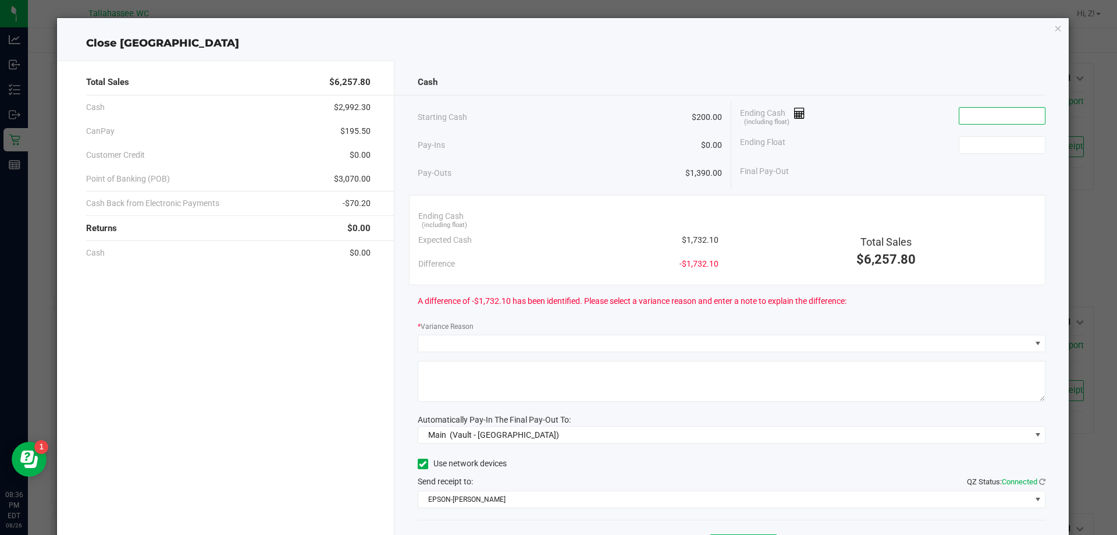
paste input "1732.1"
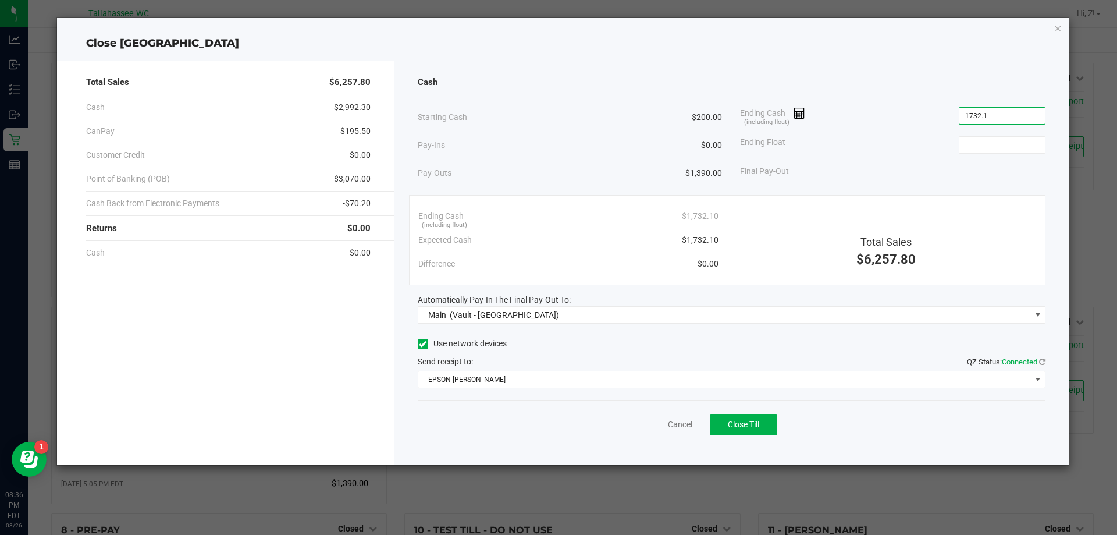
type input "$1,732.10"
click at [1020, 159] on div "Final Pay-Out" at bounding box center [892, 171] width 305 height 24
click at [1015, 151] on input at bounding box center [1002, 145] width 86 height 16
type input "$200.00"
click at [354, 177] on span "$3,070.00" at bounding box center [352, 179] width 37 height 12
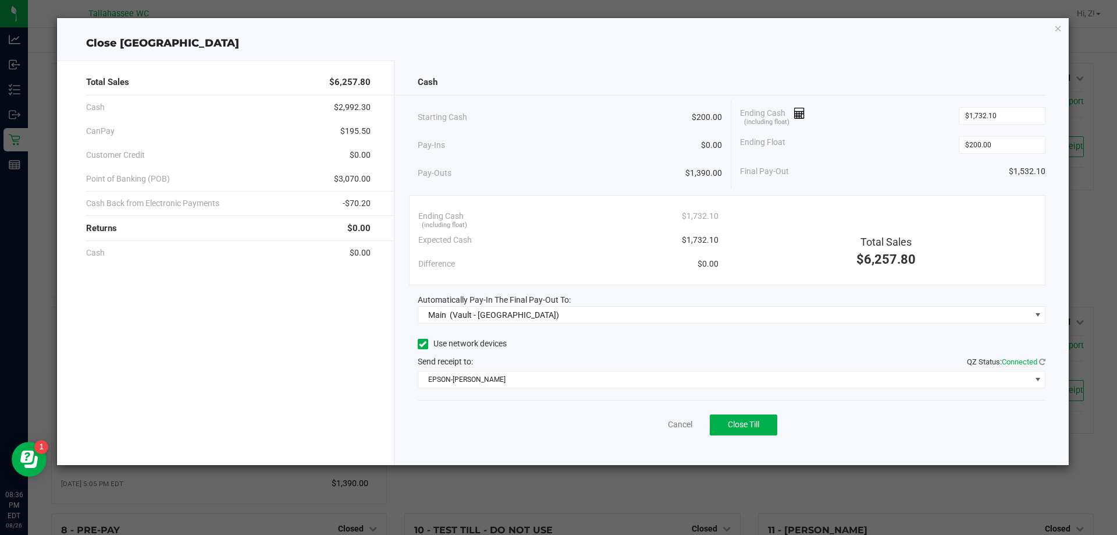
click at [354, 177] on span "$3,070.00" at bounding box center [352, 179] width 37 height 12
copy span "3,070.00"
click at [357, 203] on span "-$70.20" at bounding box center [357, 203] width 28 height 12
copy span "70.20"
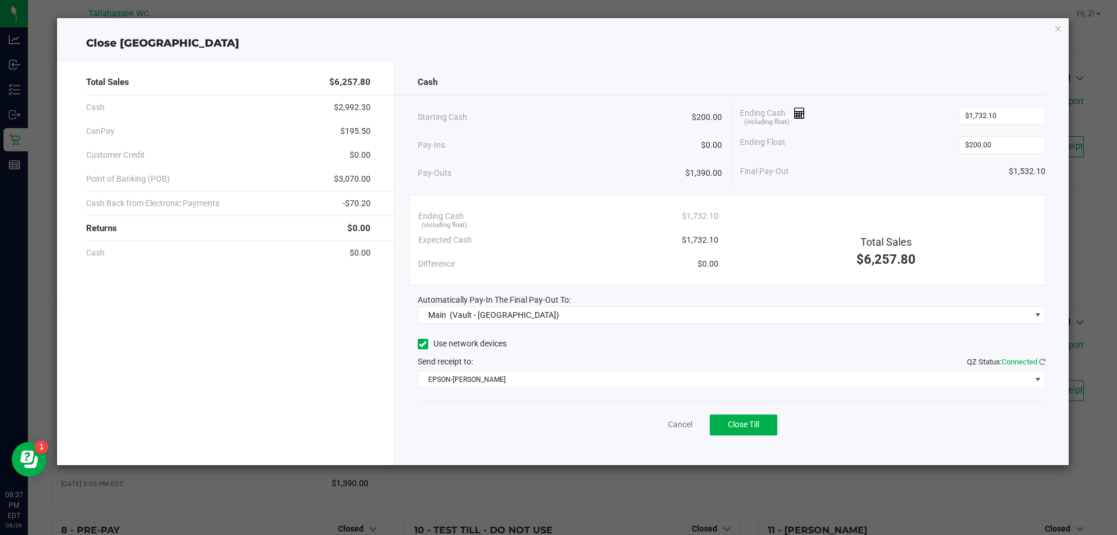
click at [360, 134] on span "$195.50" at bounding box center [355, 131] width 30 height 12
copy span "195.50"
click at [766, 431] on button "Close Till" at bounding box center [743, 424] width 67 height 21
drag, startPoint x: 778, startPoint y: 422, endPoint x: 796, endPoint y: 421, distance: 18.1
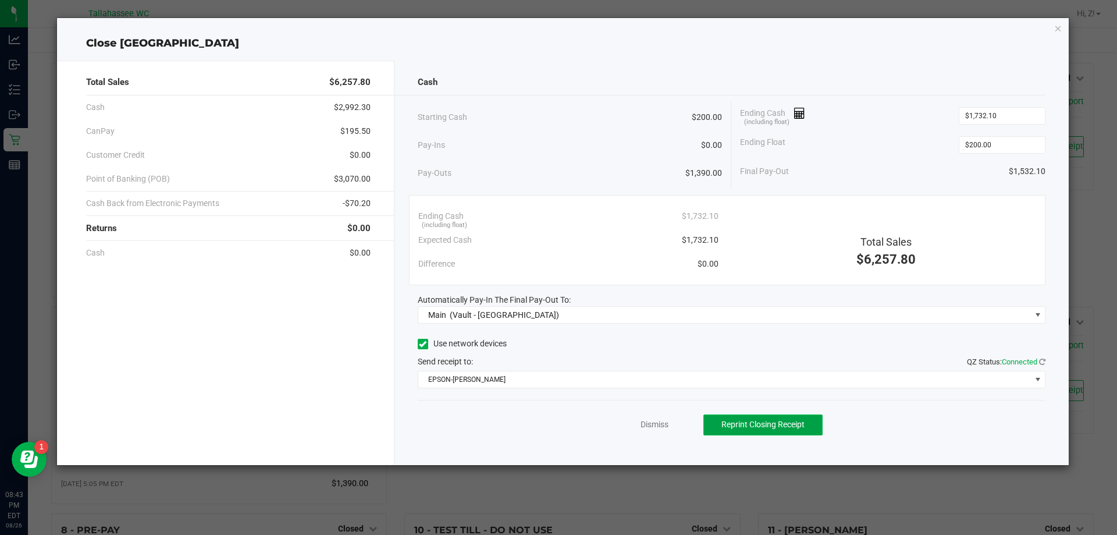
click at [778, 422] on span "Reprint Closing Receipt" at bounding box center [762, 423] width 83 height 9
click at [1061, 31] on icon "button" at bounding box center [1058, 28] width 8 height 14
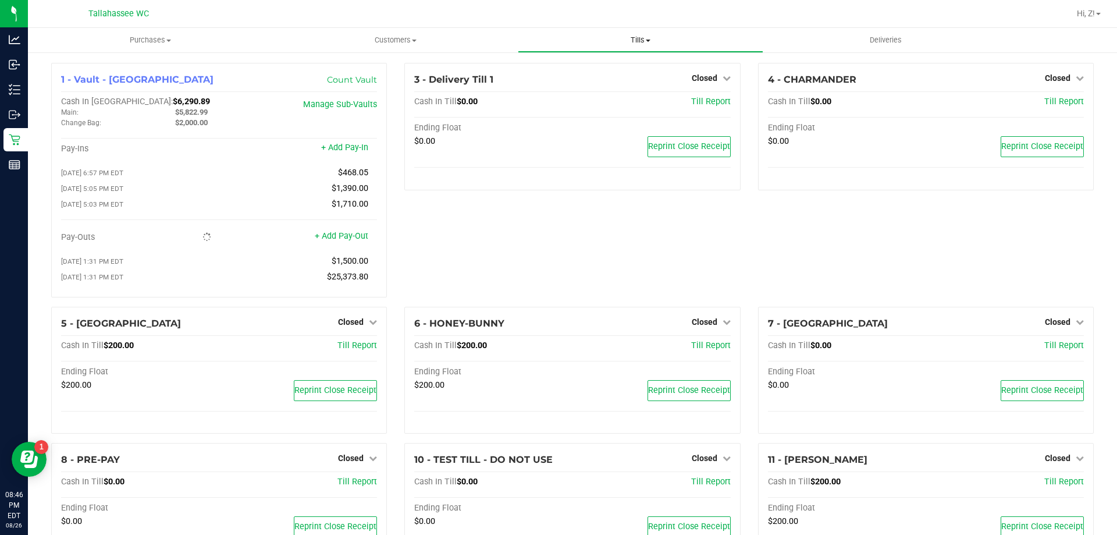
click at [629, 39] on span "Tills" at bounding box center [640, 40] width 244 height 10
click at [574, 87] on span "Reconcile e-payments" at bounding box center [576, 84] width 116 height 10
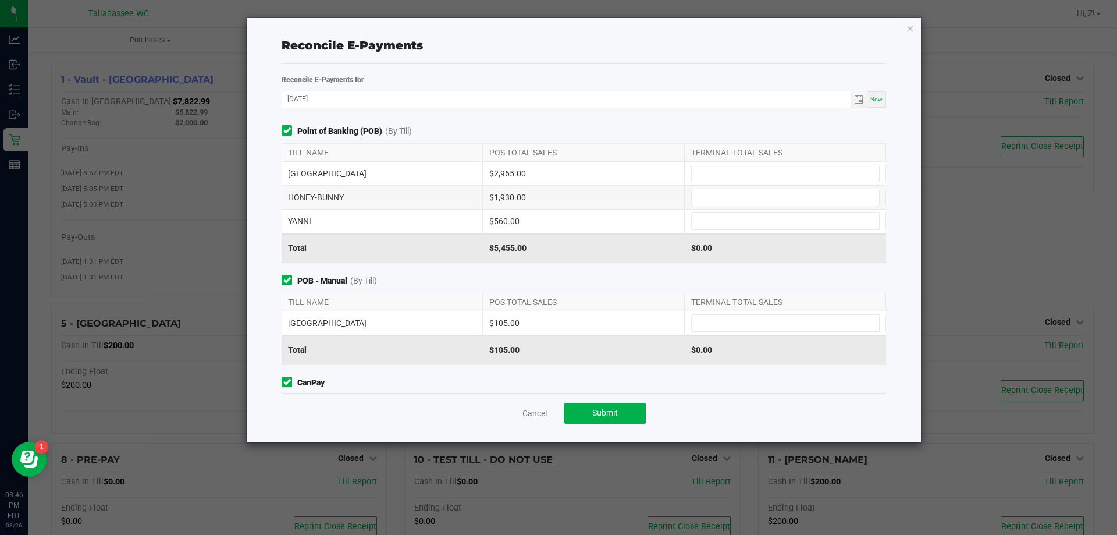
click at [517, 172] on div "$2,965.00" at bounding box center [583, 173] width 201 height 23
copy div "2,965.00"
click at [746, 170] on input at bounding box center [785, 173] width 187 height 16
paste input "2965"
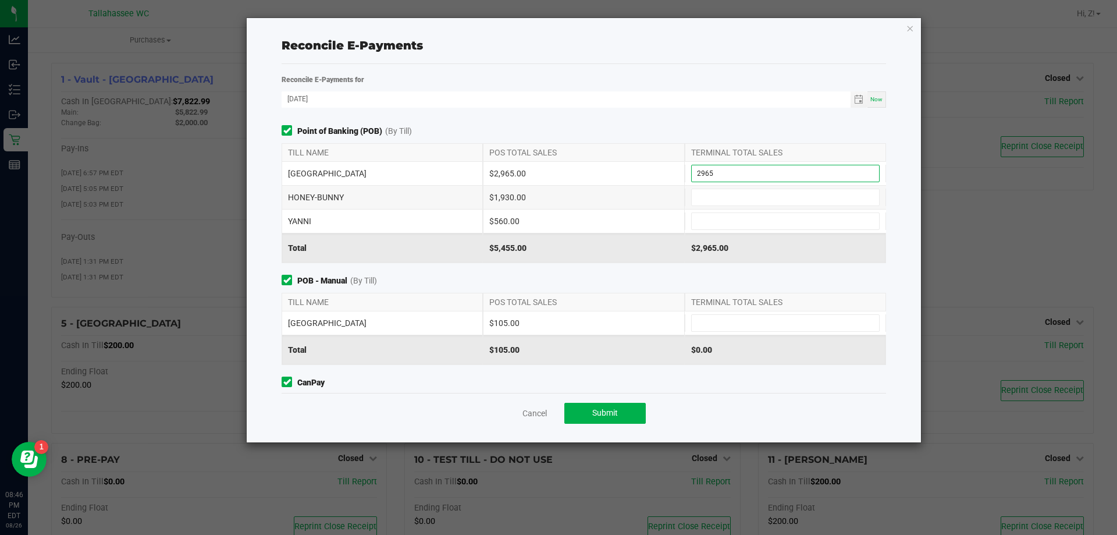
type input "$2,965.00"
click at [511, 197] on div "$1,930.00" at bounding box center [583, 197] width 201 height 23
copy div "1,930.00"
click at [727, 193] on input at bounding box center [785, 197] width 187 height 16
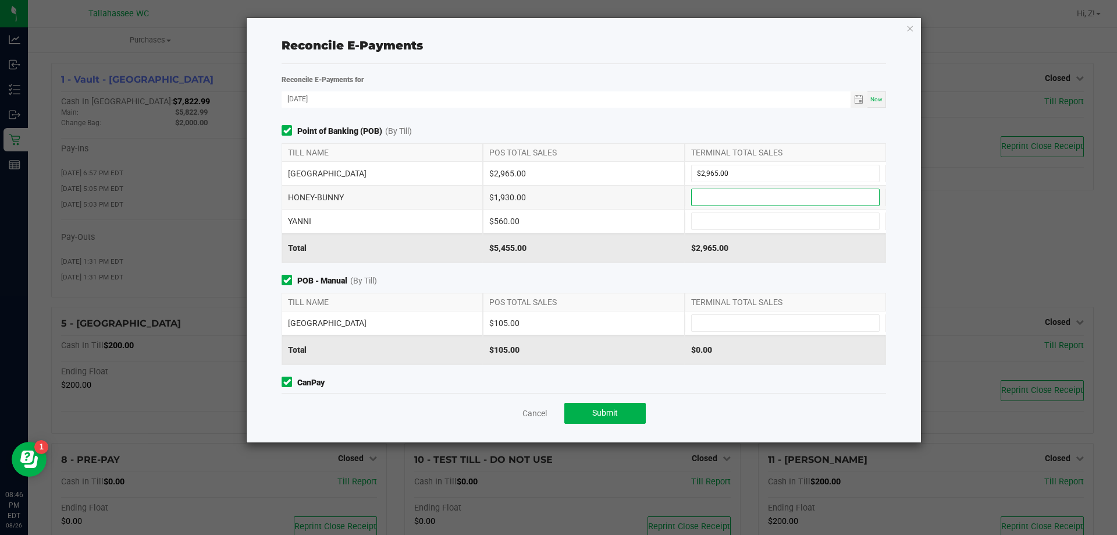
paste input "1930"
type input "$1,930.00"
click at [501, 219] on div "$560.00" at bounding box center [583, 220] width 201 height 23
copy div "560.00"
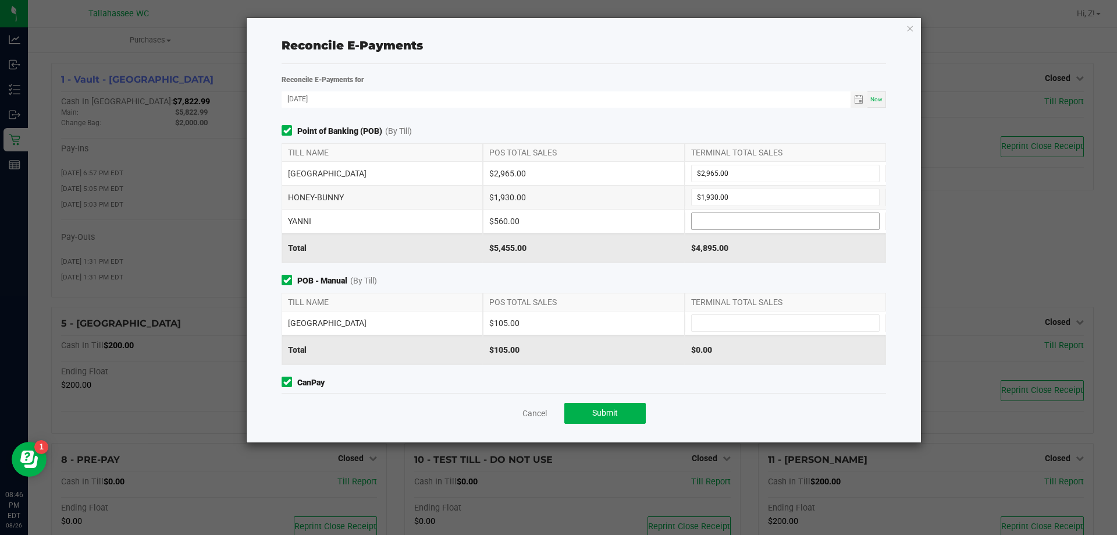
click at [704, 227] on input at bounding box center [785, 221] width 187 height 16
paste input "560"
type input "$560.00"
click at [502, 326] on div "$105.00" at bounding box center [583, 322] width 201 height 23
click at [503, 322] on div "$105.00" at bounding box center [583, 322] width 201 height 23
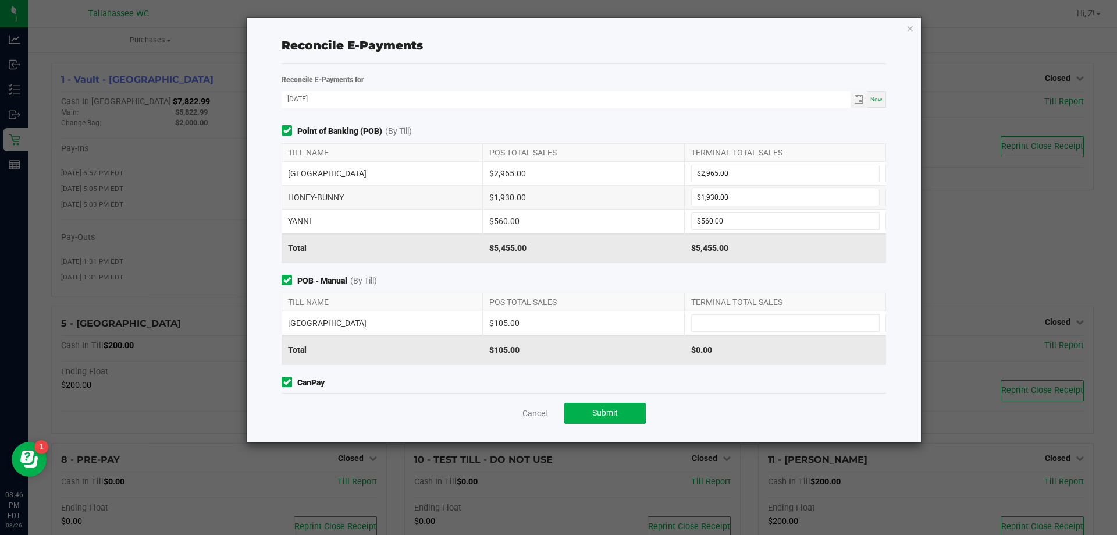
click at [503, 322] on div "$105.00" at bounding box center [583, 322] width 201 height 23
copy div "105.00"
click at [739, 323] on input at bounding box center [785, 323] width 187 height 16
paste input "105"
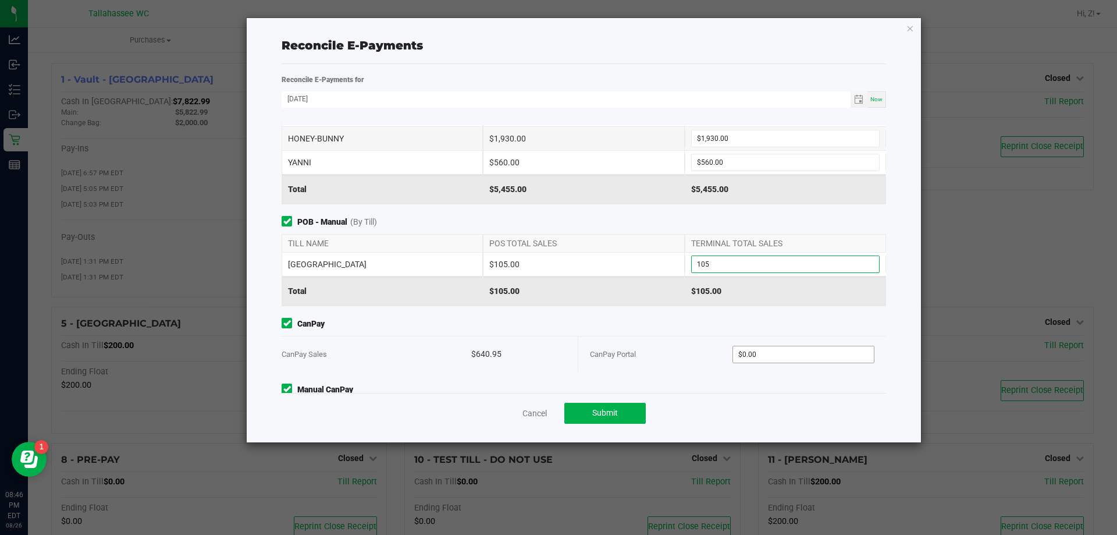
scroll to position [114, 0]
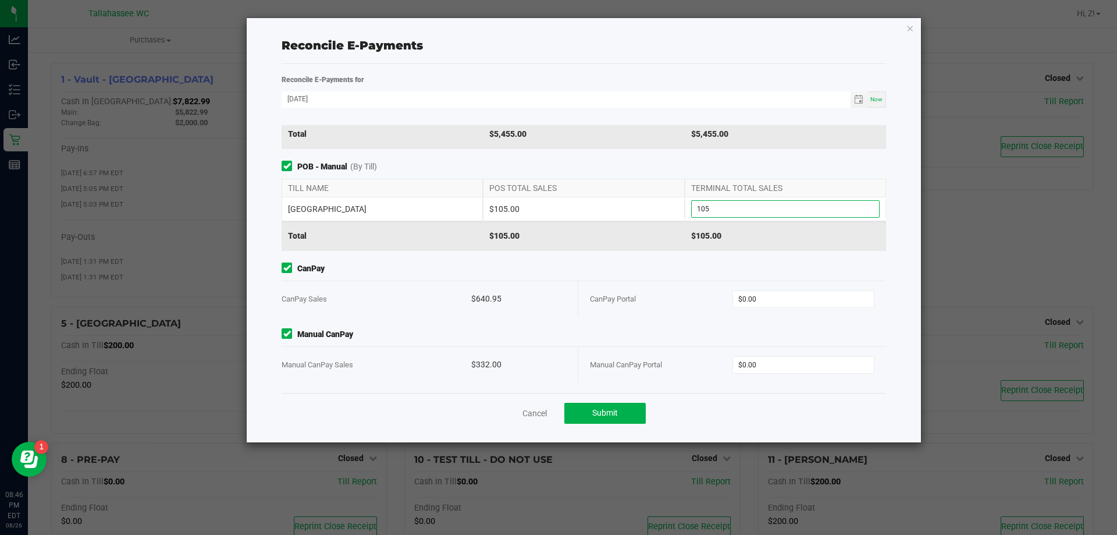
type input "$105.00"
click at [489, 300] on div "$640.95" at bounding box center [518, 298] width 95 height 35
copy div "640.95"
click at [812, 307] on span "$0.00" at bounding box center [803, 298] width 143 height 17
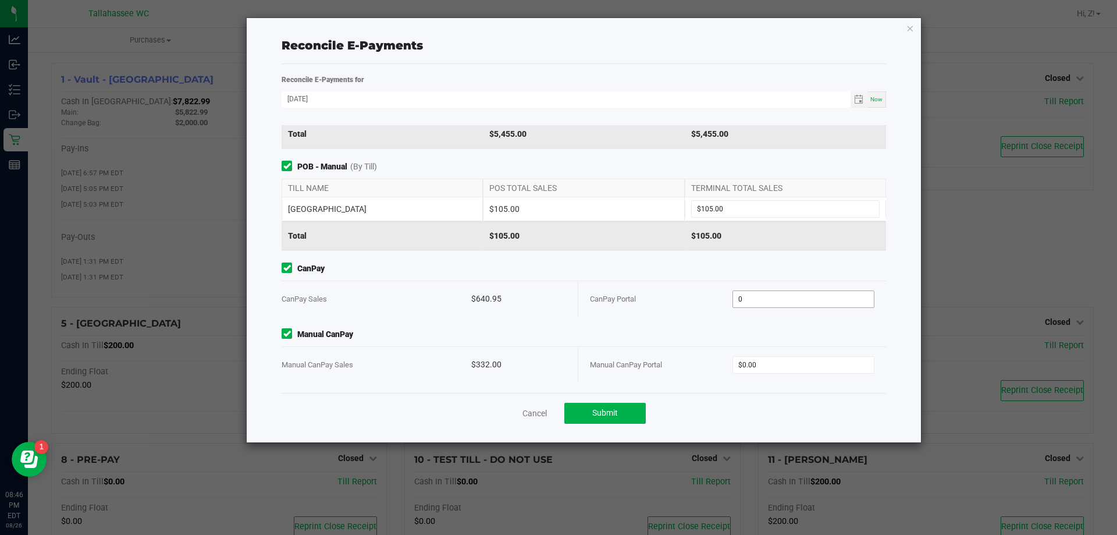
click at [805, 301] on input "0" at bounding box center [803, 299] width 141 height 16
paste input "640.95"
type input "$640.95"
click at [490, 361] on div "$332.00" at bounding box center [518, 364] width 95 height 35
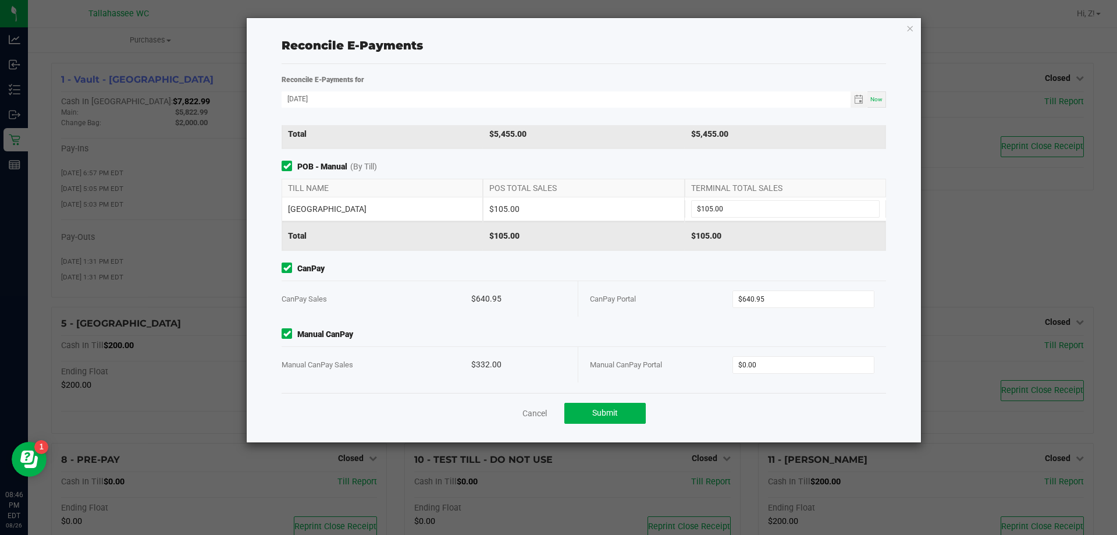
click at [490, 361] on div "$332.00" at bounding box center [518, 364] width 95 height 35
copy div "332.00"
click at [760, 368] on input "0" at bounding box center [803, 365] width 141 height 16
paste input "332"
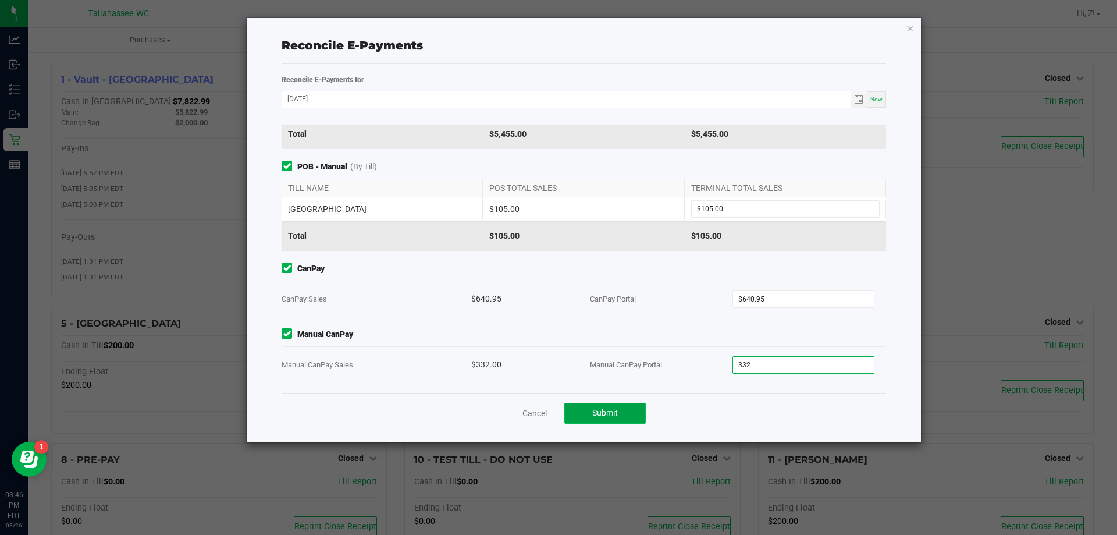
type input "$332.00"
click at [588, 411] on button "Submit" at bounding box center [604, 413] width 81 height 21
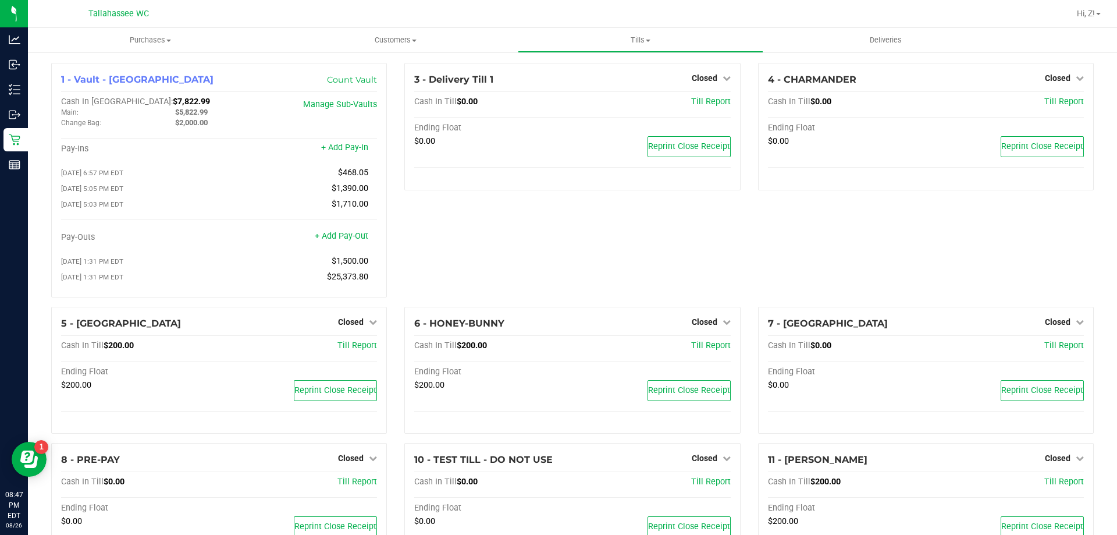
click at [1086, 6] on div "Hi, Z!" at bounding box center [1088, 13] width 33 height 20
click at [1092, 10] on span "Hi, Z!" at bounding box center [1086, 13] width 18 height 9
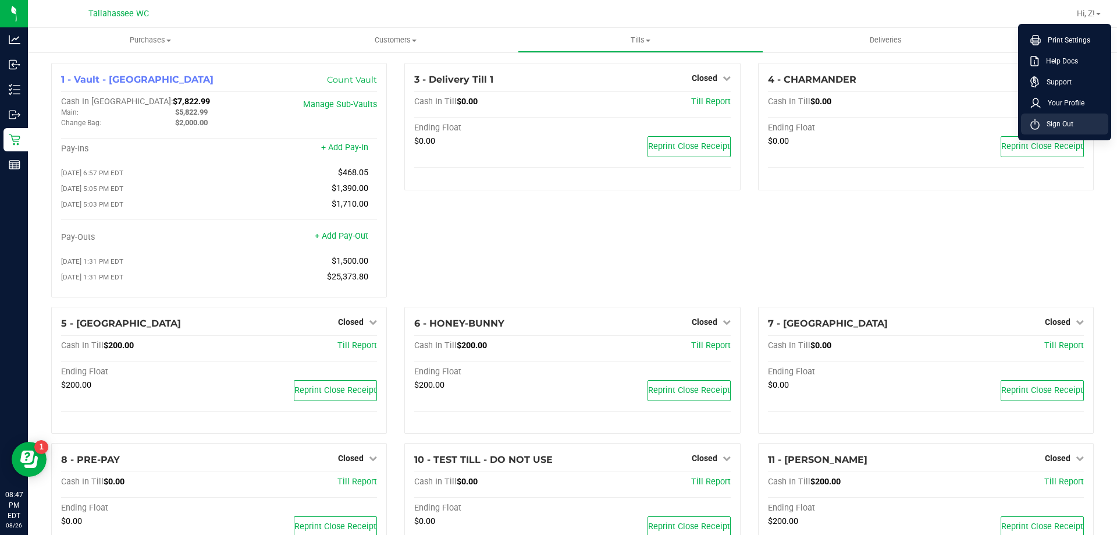
click at [1070, 125] on span "Sign Out" at bounding box center [1057, 124] width 34 height 12
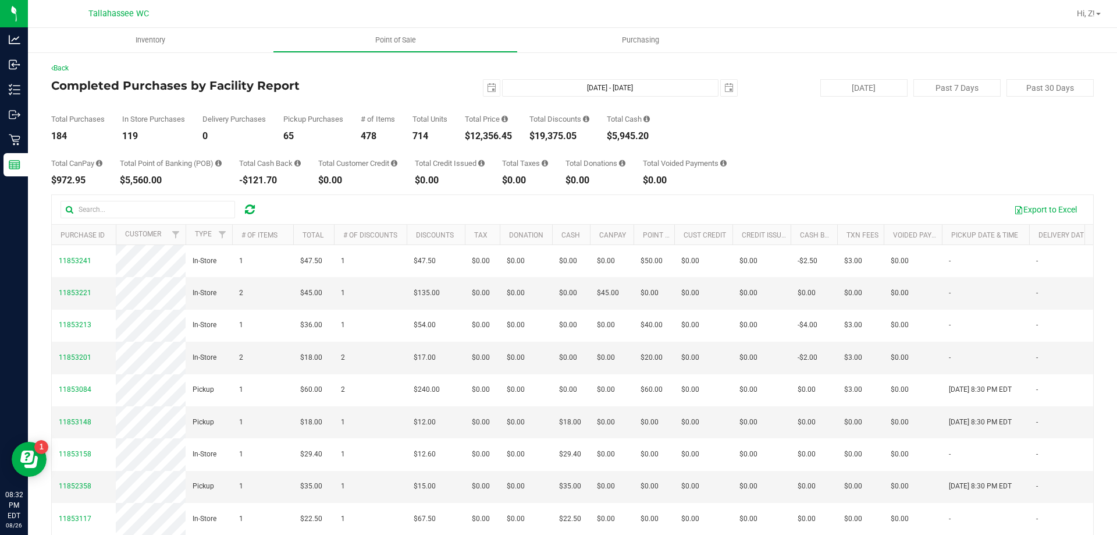
click at [140, 182] on div "$5,560.00" at bounding box center [171, 180] width 102 height 9
copy div "5,560.00"
